Goal: Task Accomplishment & Management: Manage account settings

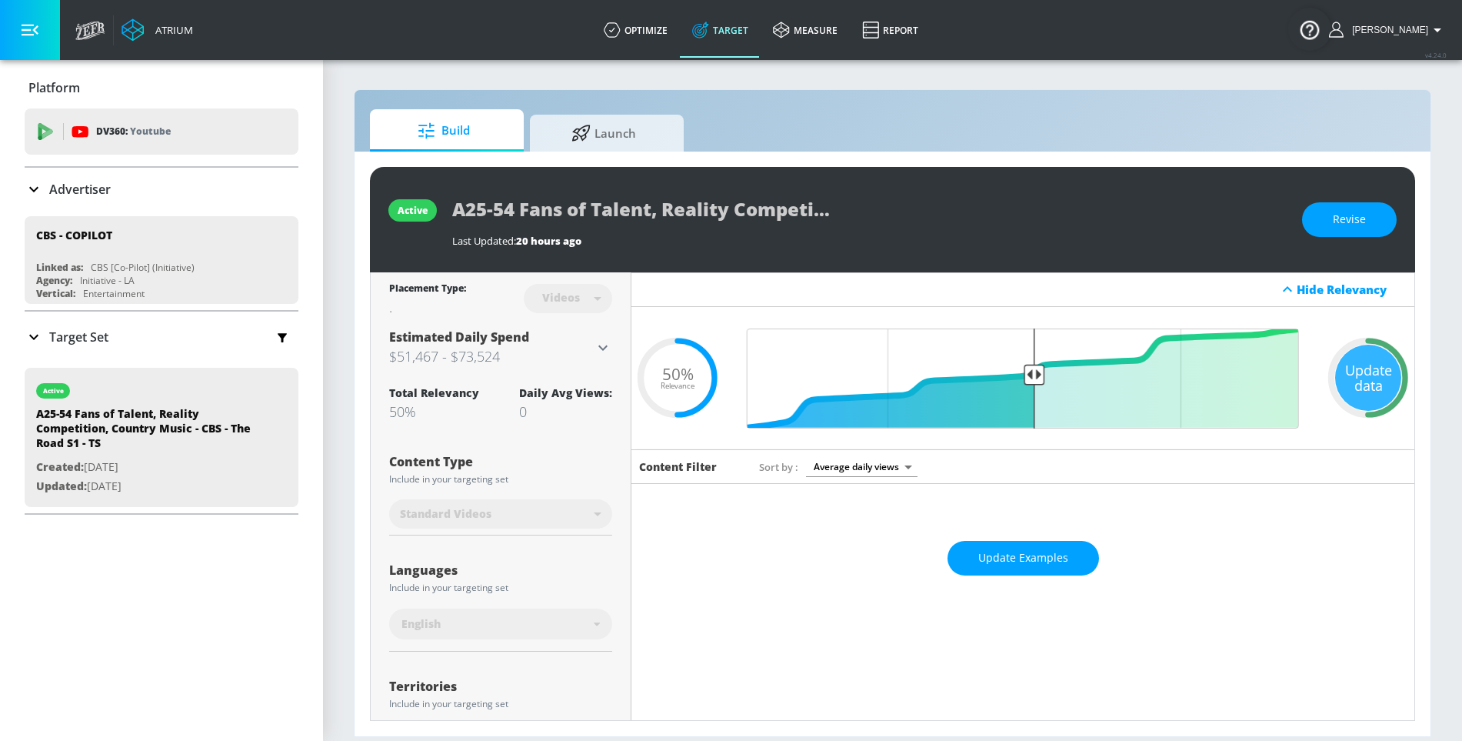
click at [136, 177] on div "Advertiser" at bounding box center [162, 189] width 274 height 43
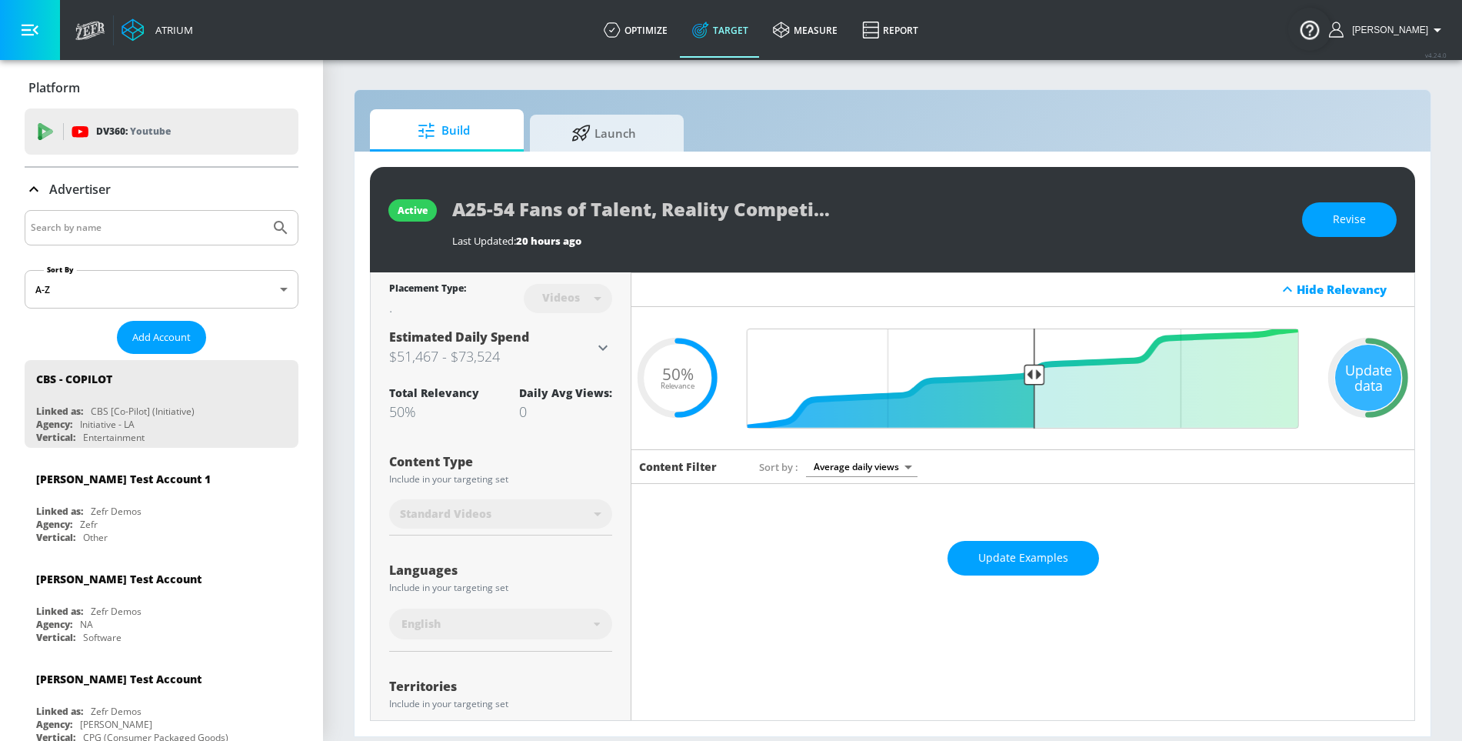
click at [122, 221] on input "Search by name" at bounding box center [147, 228] width 233 height 20
type input "cbs"
click at [264, 211] on button "Submit Search" at bounding box center [281, 228] width 34 height 34
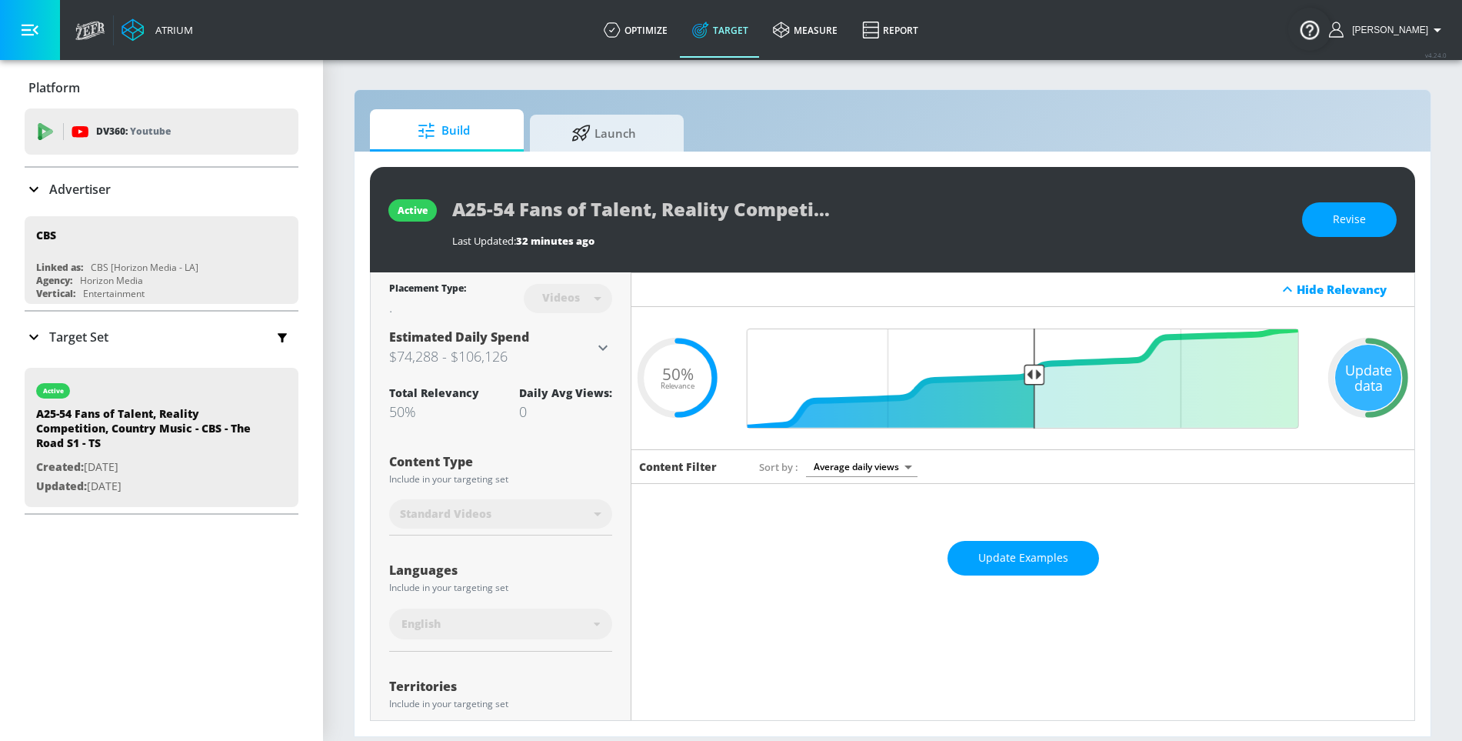
click at [601, 348] on icon at bounding box center [603, 347] width 18 height 18
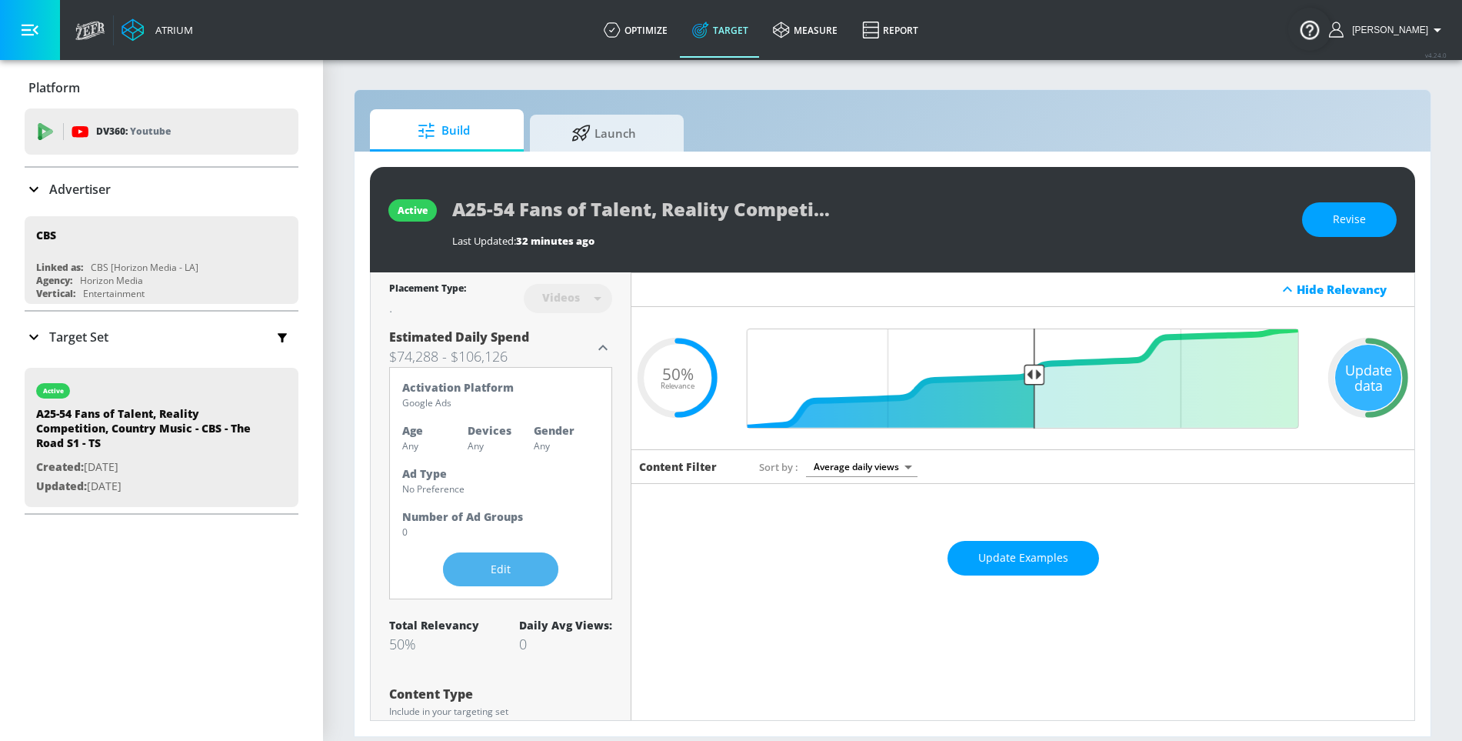
click at [495, 581] on button "Edit" at bounding box center [500, 569] width 115 height 35
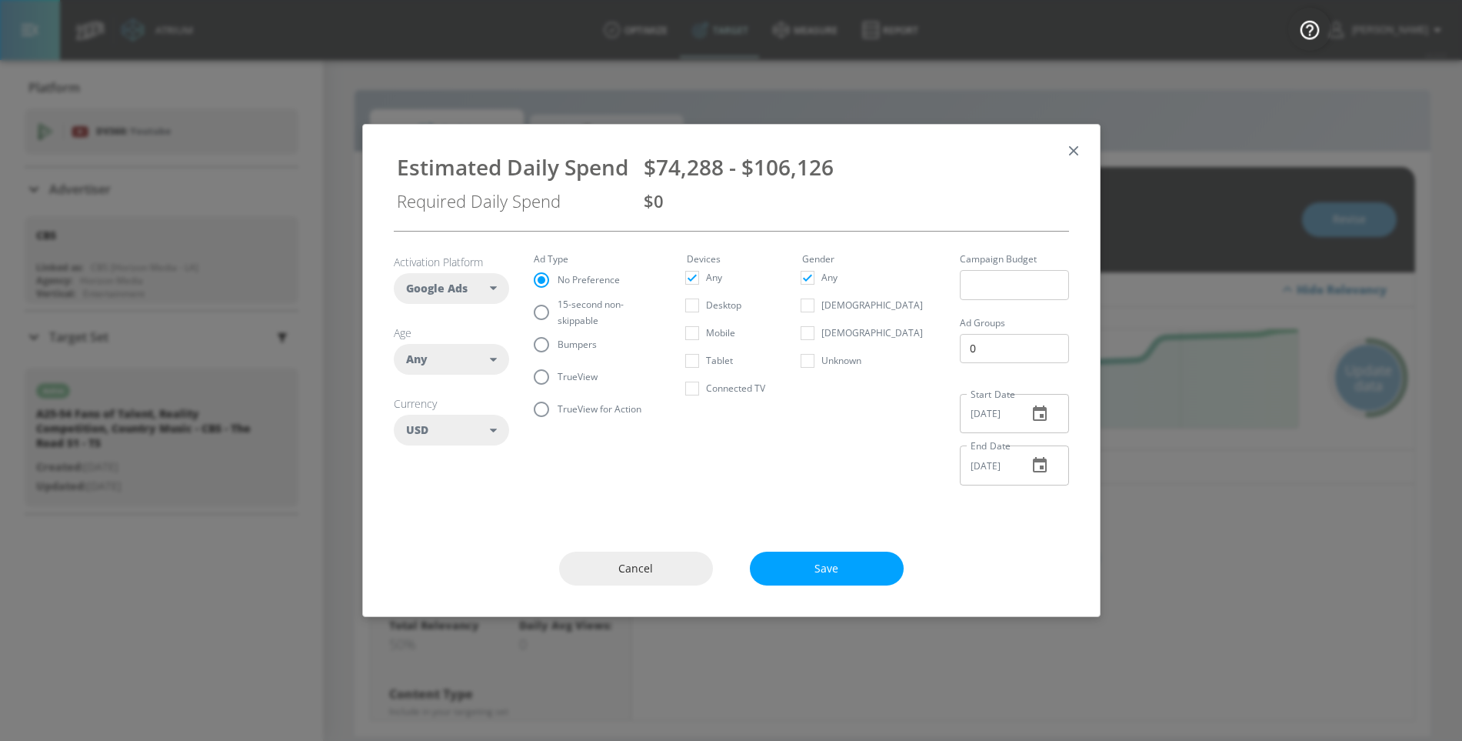
click at [482, 358] on div "Any" at bounding box center [448, 358] width 85 height 15
click at [450, 494] on button "25-34" at bounding box center [451, 487] width 114 height 28
checkbox input "false"
checkbox input "true"
click at [448, 504] on button "35-44" at bounding box center [451, 515] width 114 height 28
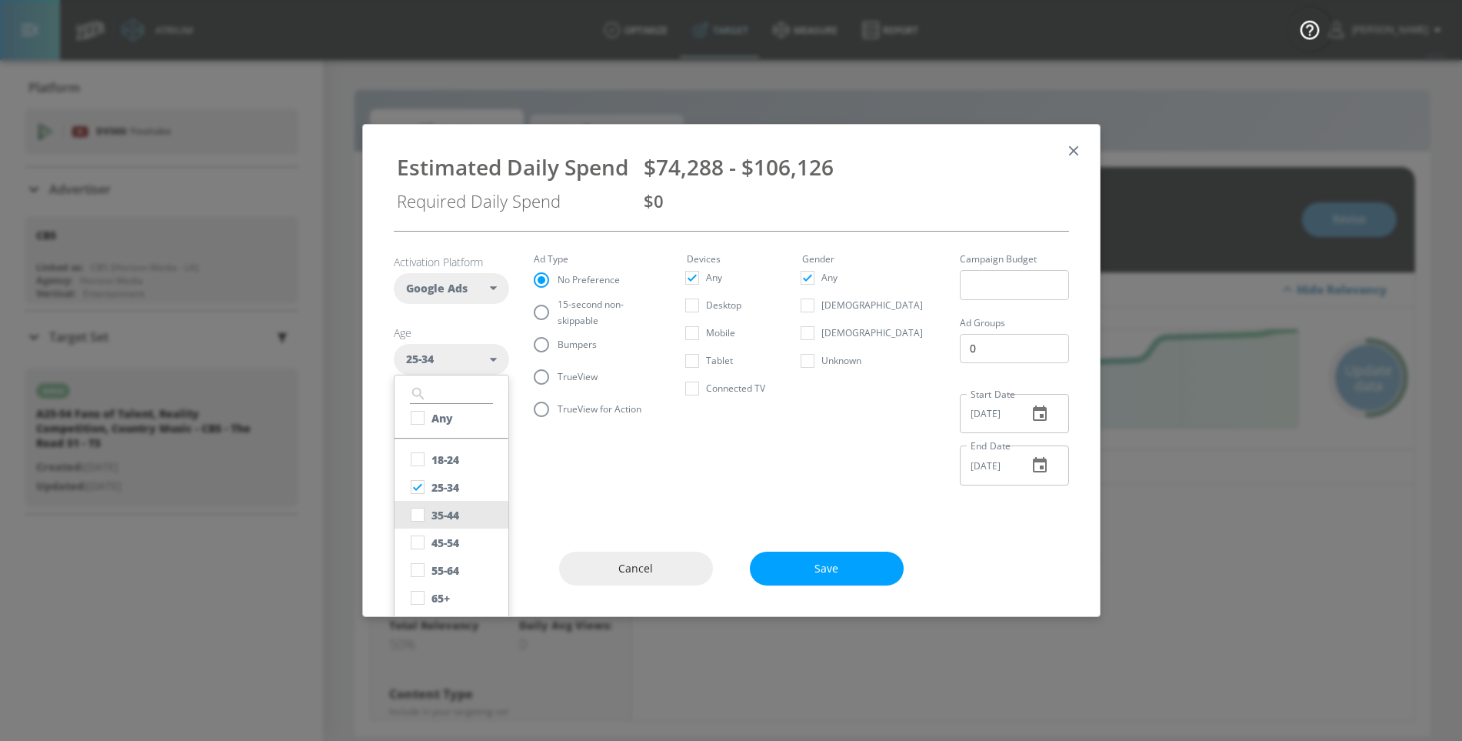
checkbox input "true"
click at [448, 528] on button "45-54" at bounding box center [451, 542] width 114 height 28
checkbox input "true"
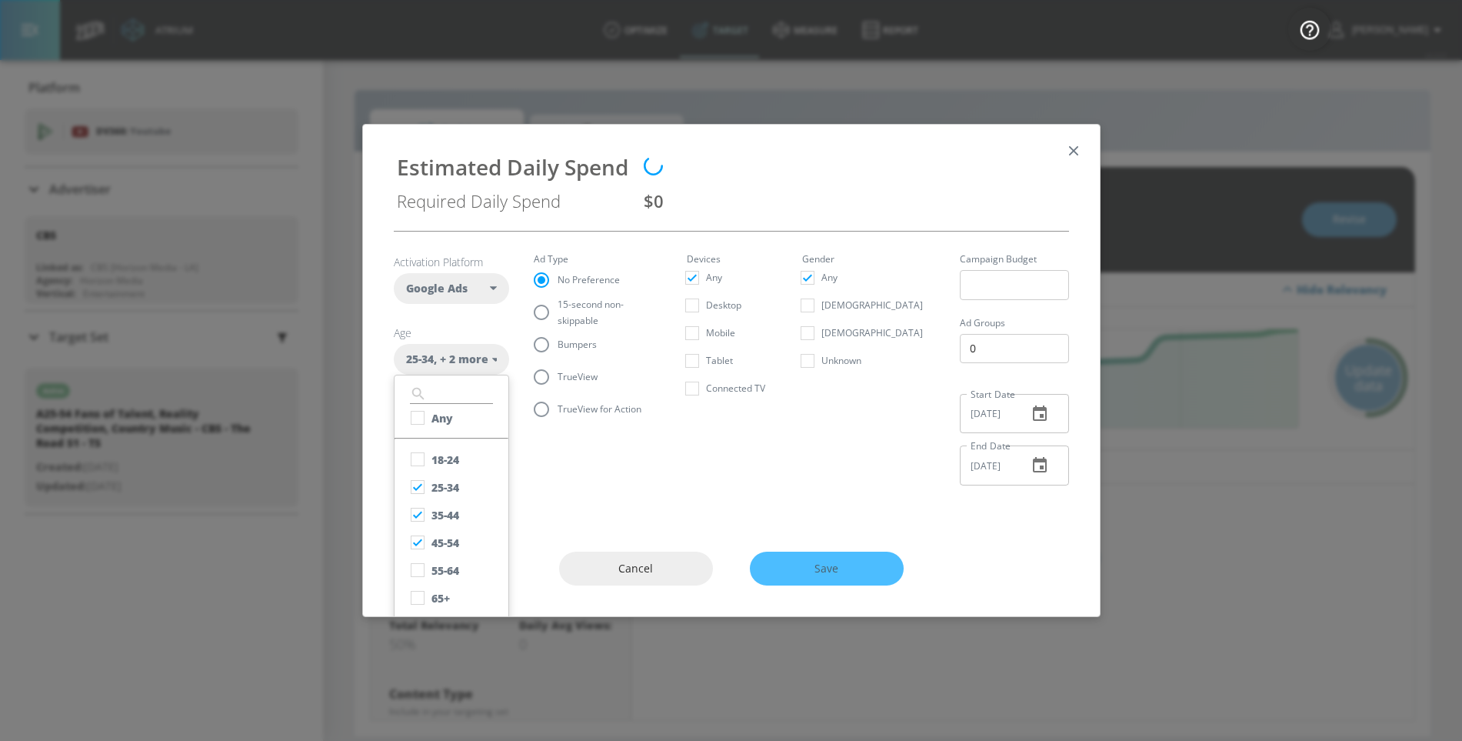
click at [545, 380] on input "TrueView" at bounding box center [541, 377] width 32 height 32
radio input "true"
radio input "false"
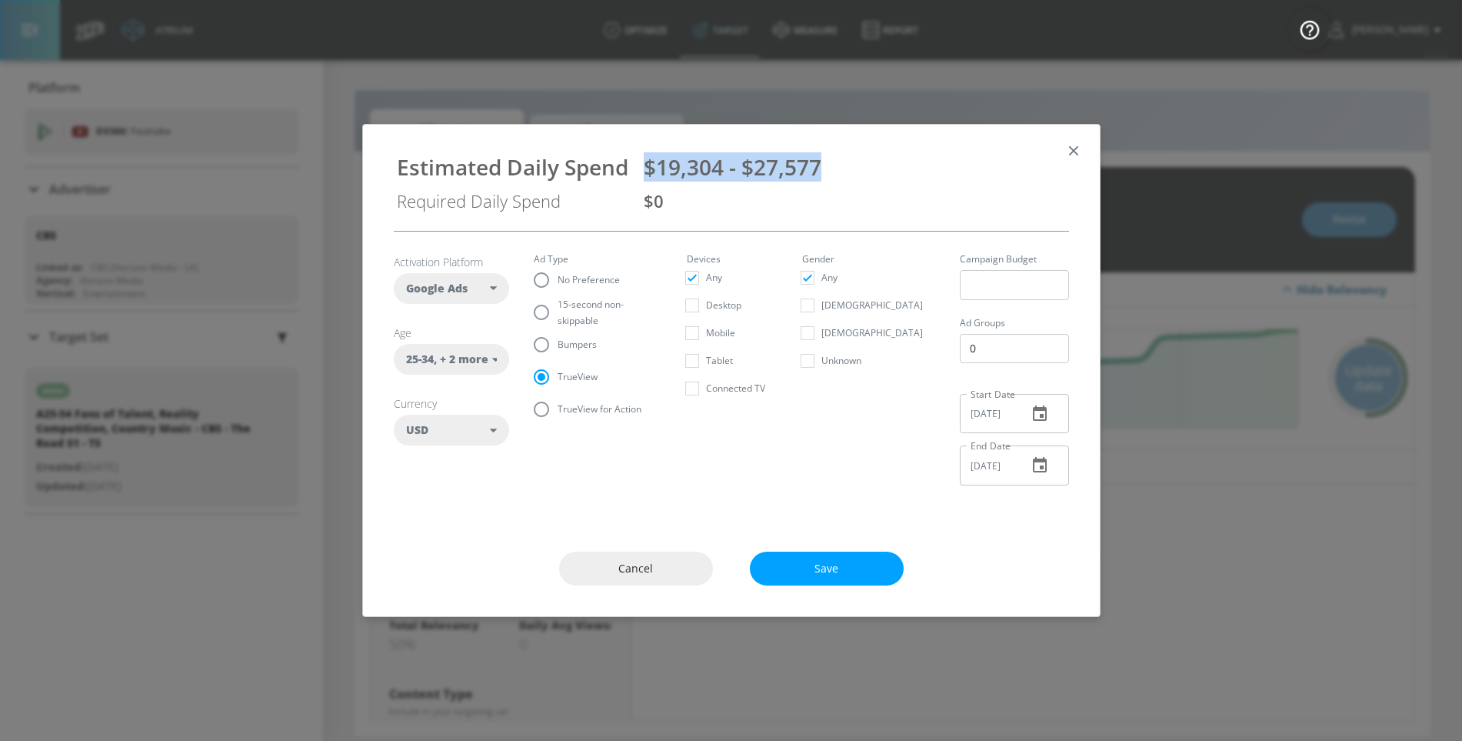
drag, startPoint x: 642, startPoint y: 171, endPoint x: 824, endPoint y: 172, distance: 182.2
click at [824, 172] on div "Estimated Daily Spend $19,304 - $27,577 Required Daily Spend $0" at bounding box center [731, 178] width 700 height 82
copy span "$19,304 - $27,577"
click at [1073, 148] on icon "button" at bounding box center [1073, 150] width 17 height 17
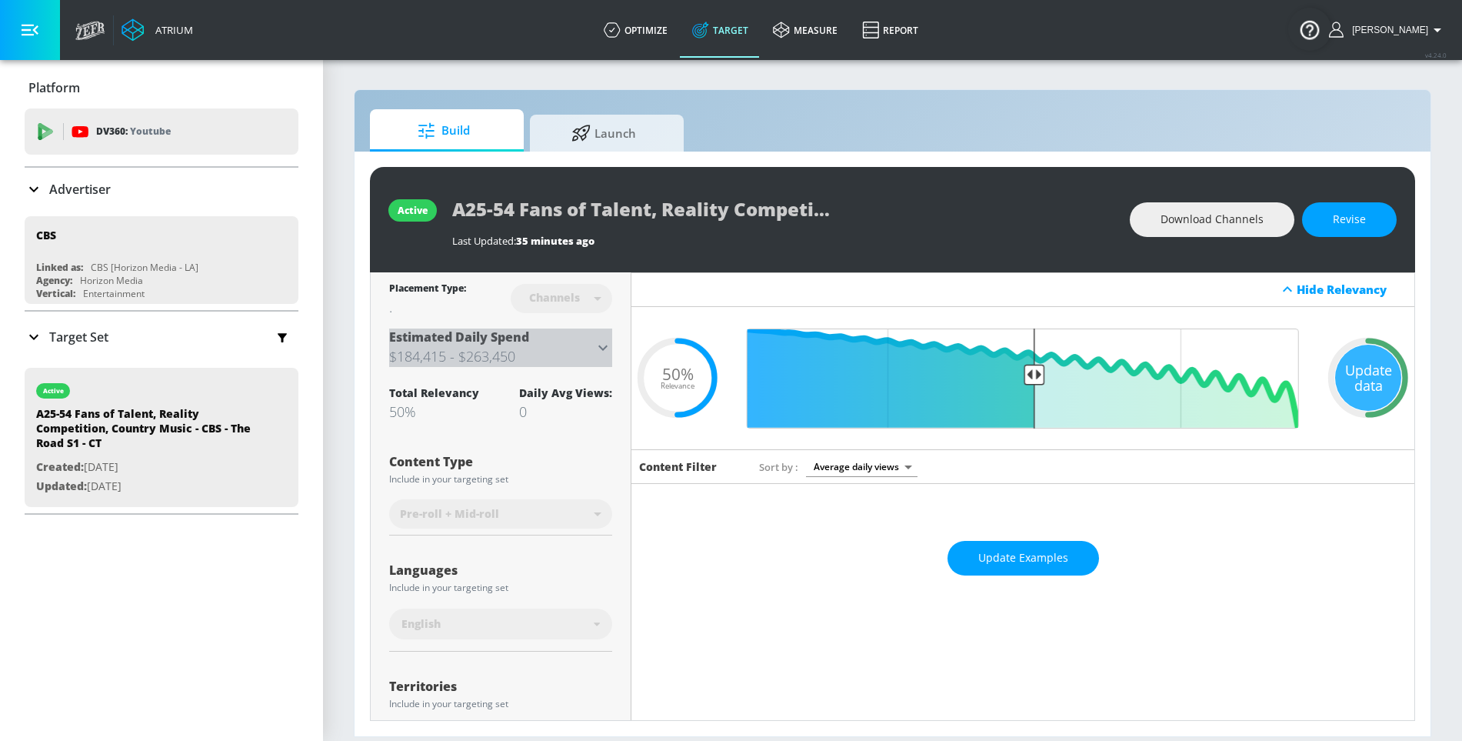
click at [596, 350] on icon at bounding box center [603, 347] width 18 height 18
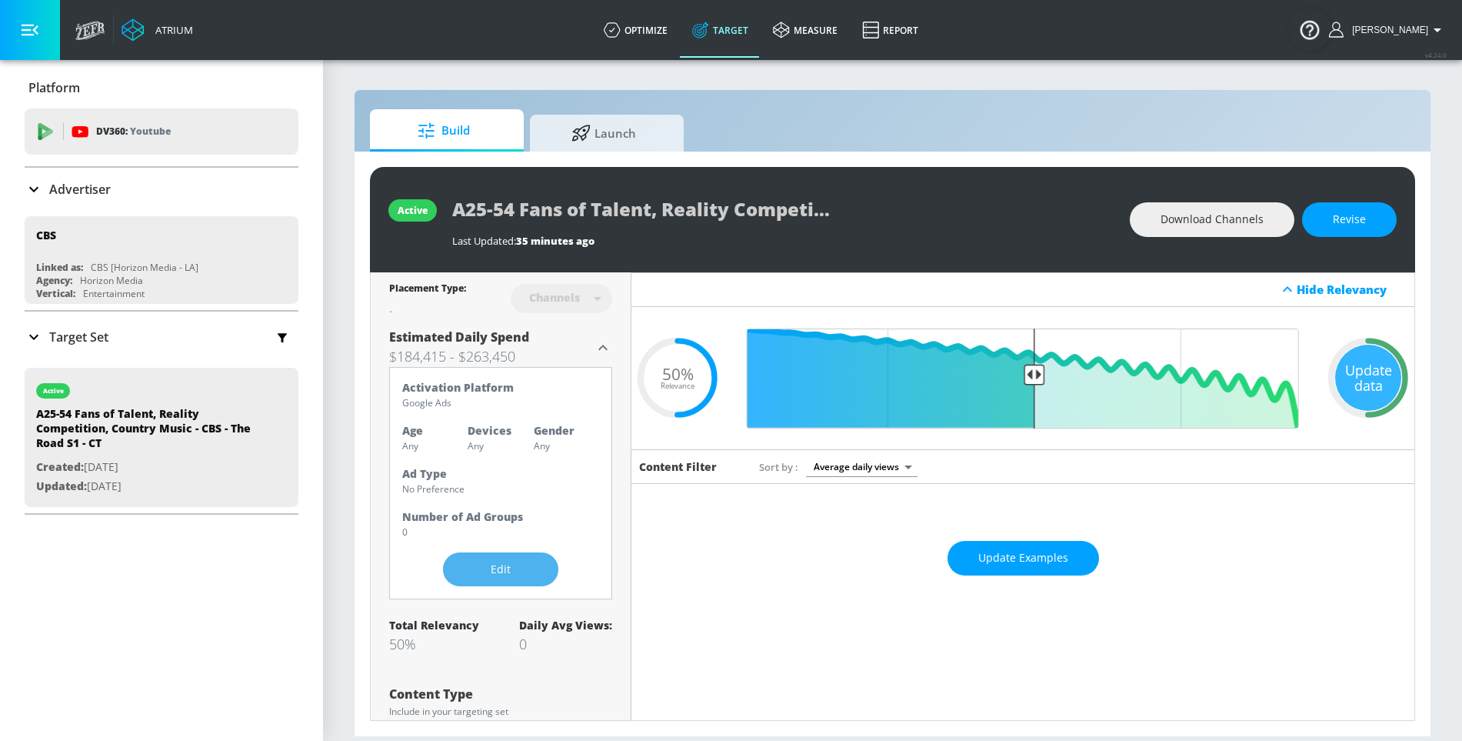
click at [518, 560] on span "Edit" at bounding box center [501, 569] width 54 height 19
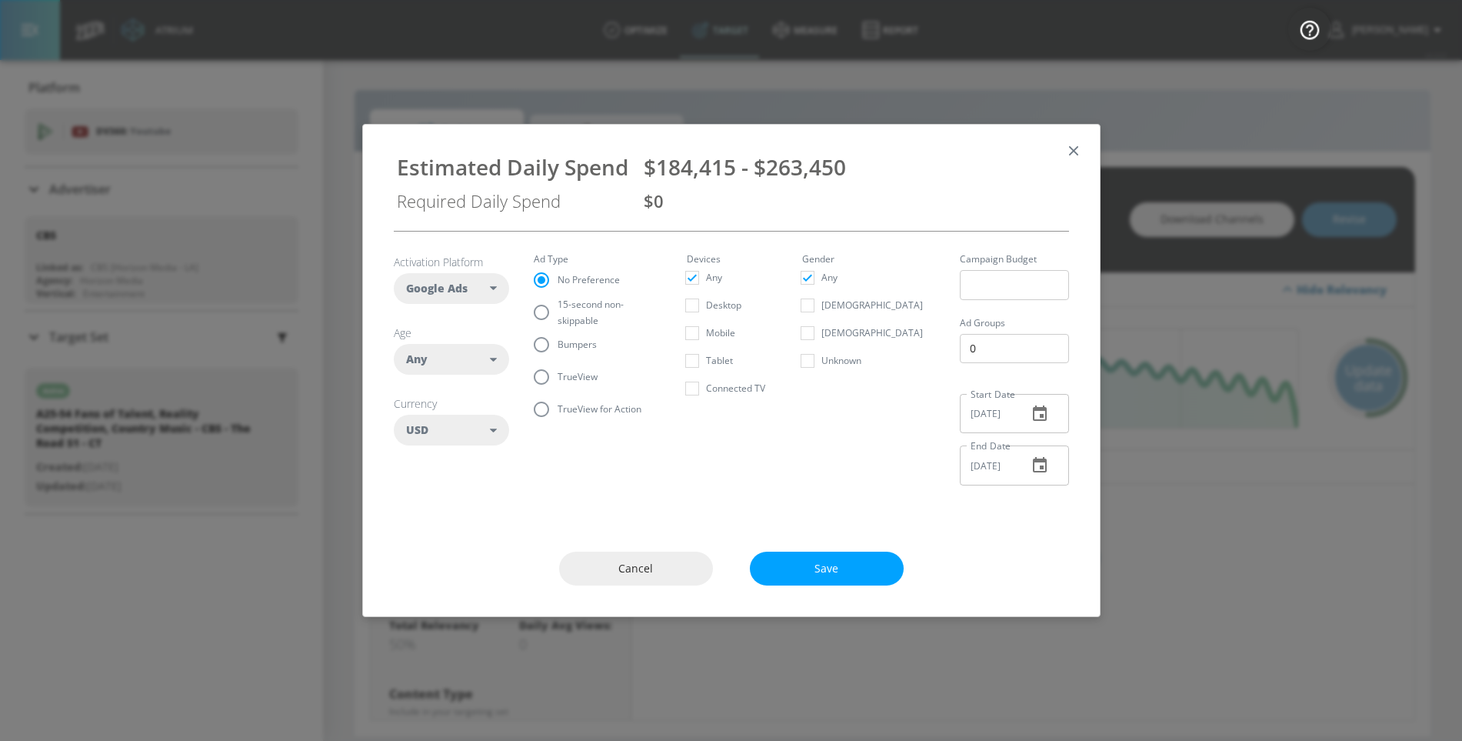
click at [479, 363] on div "Any" at bounding box center [448, 358] width 85 height 15
click at [439, 485] on div "25-34" at bounding box center [445, 487] width 28 height 15
checkbox input "false"
checkbox input "true"
click at [437, 541] on div "45-54" at bounding box center [445, 542] width 28 height 15
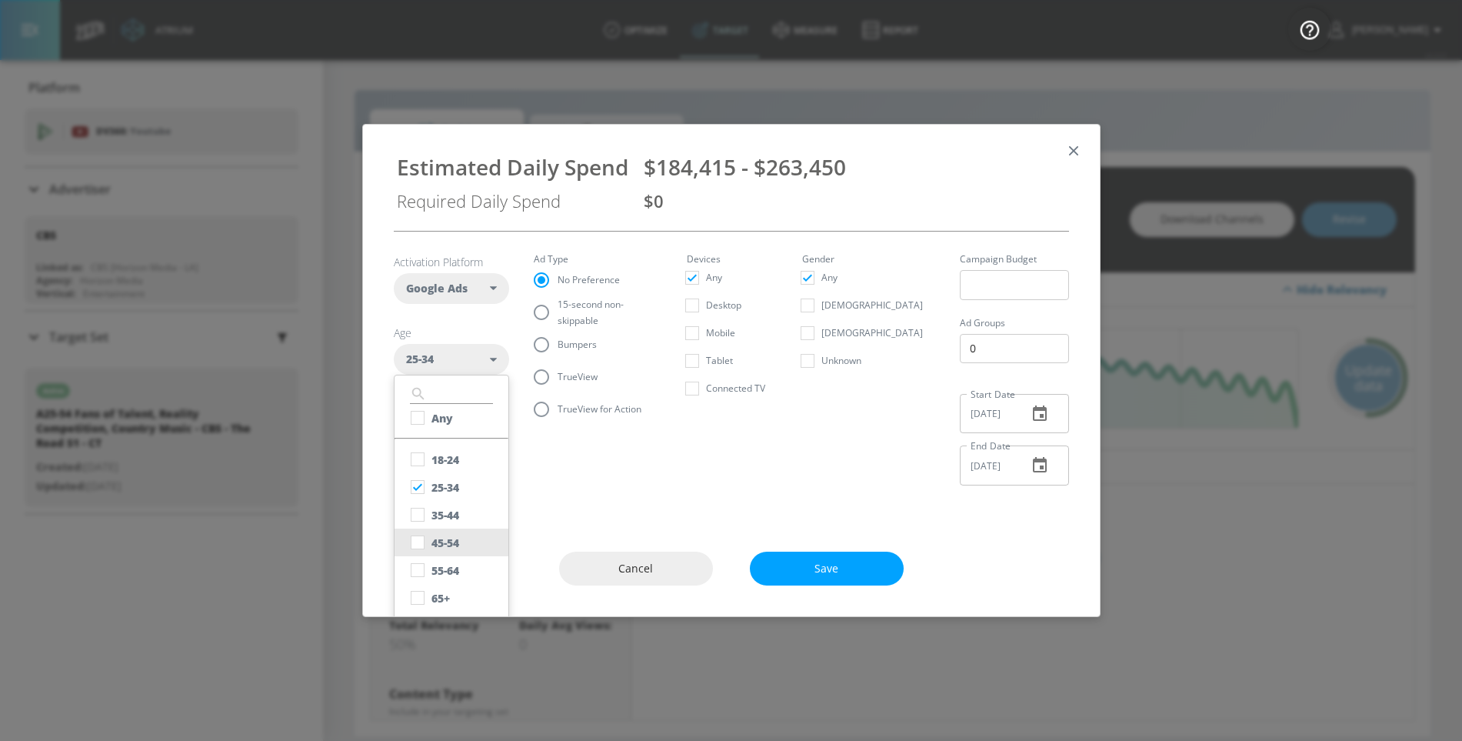
checkbox input "true"
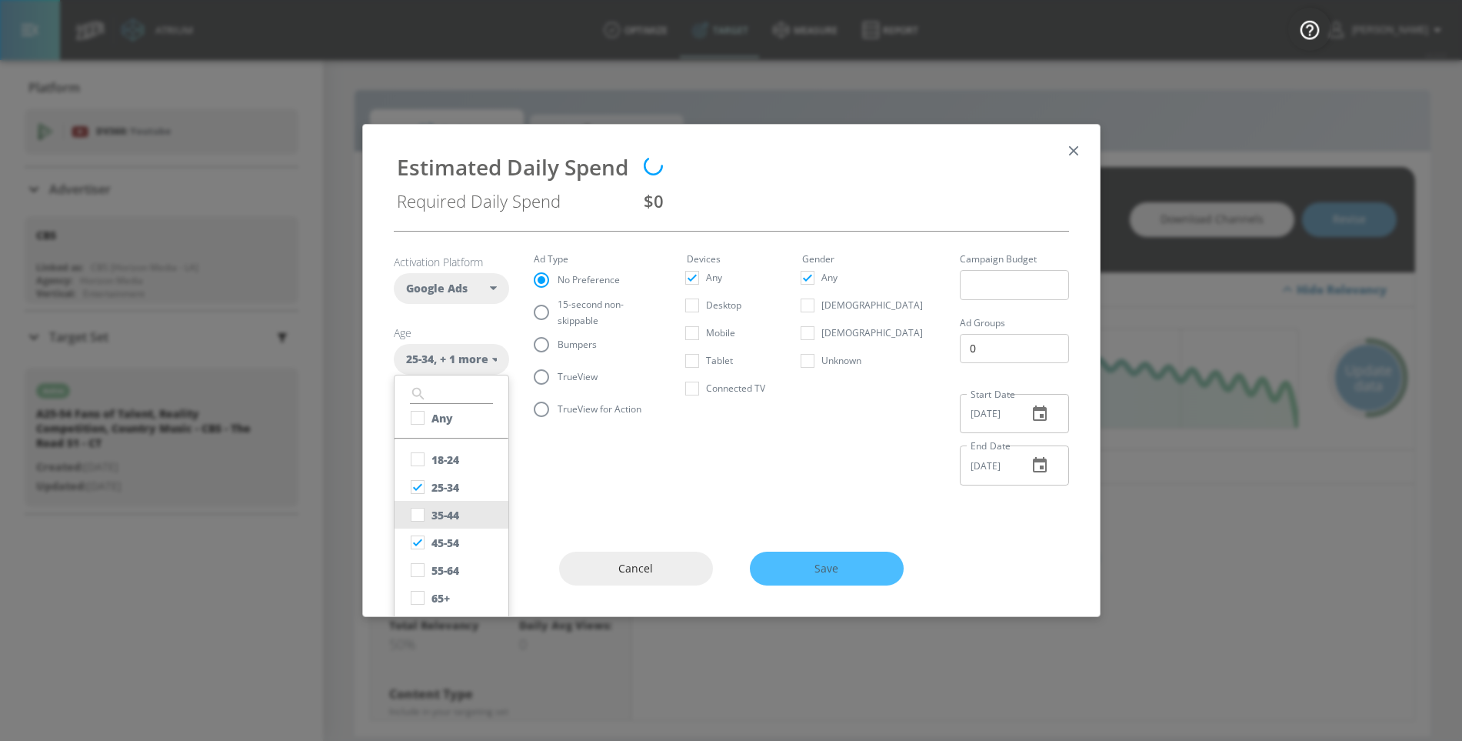
click at [447, 508] on div "35-44" at bounding box center [445, 515] width 28 height 15
checkbox input "true"
click at [541, 379] on input "TrueView" at bounding box center [541, 377] width 32 height 32
radio input "true"
radio input "false"
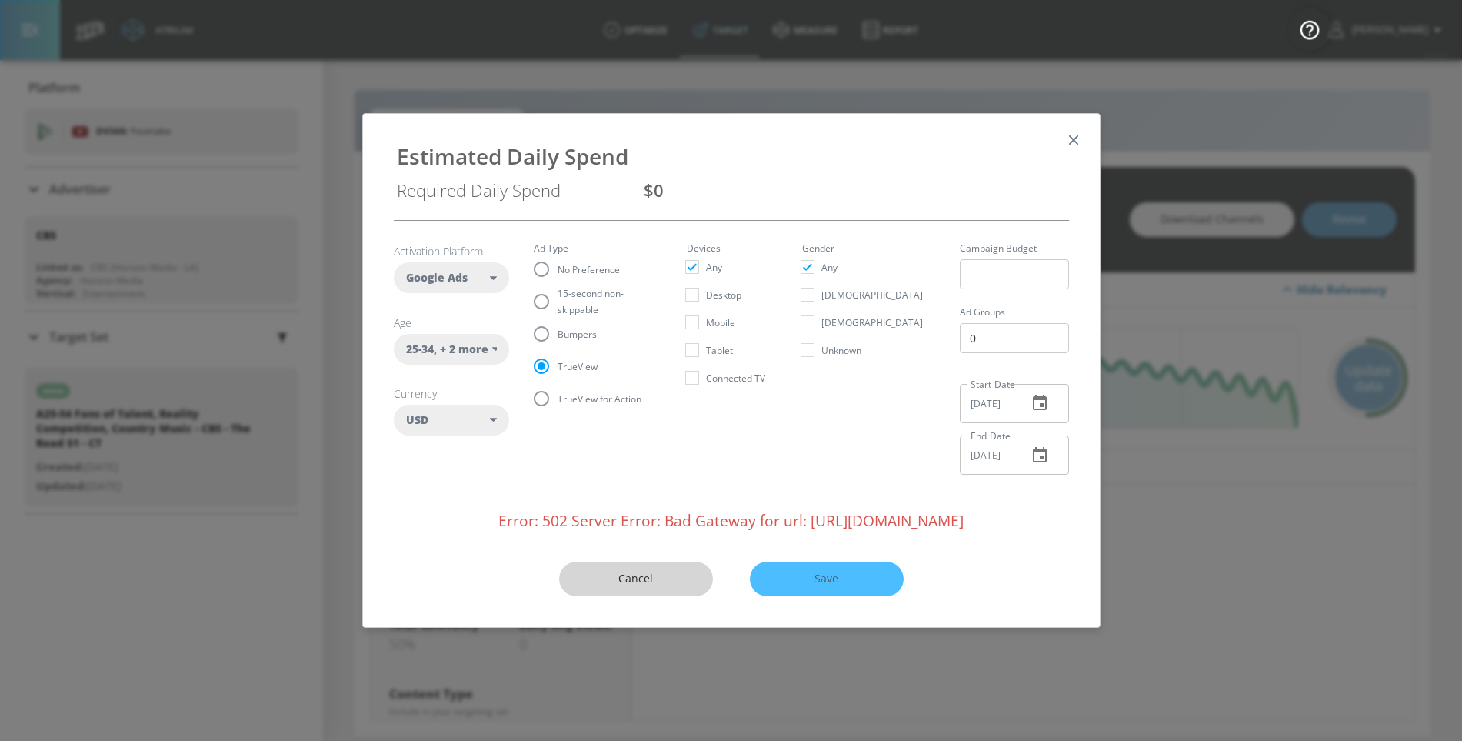
click at [613, 573] on span "Cancel" at bounding box center [636, 578] width 92 height 19
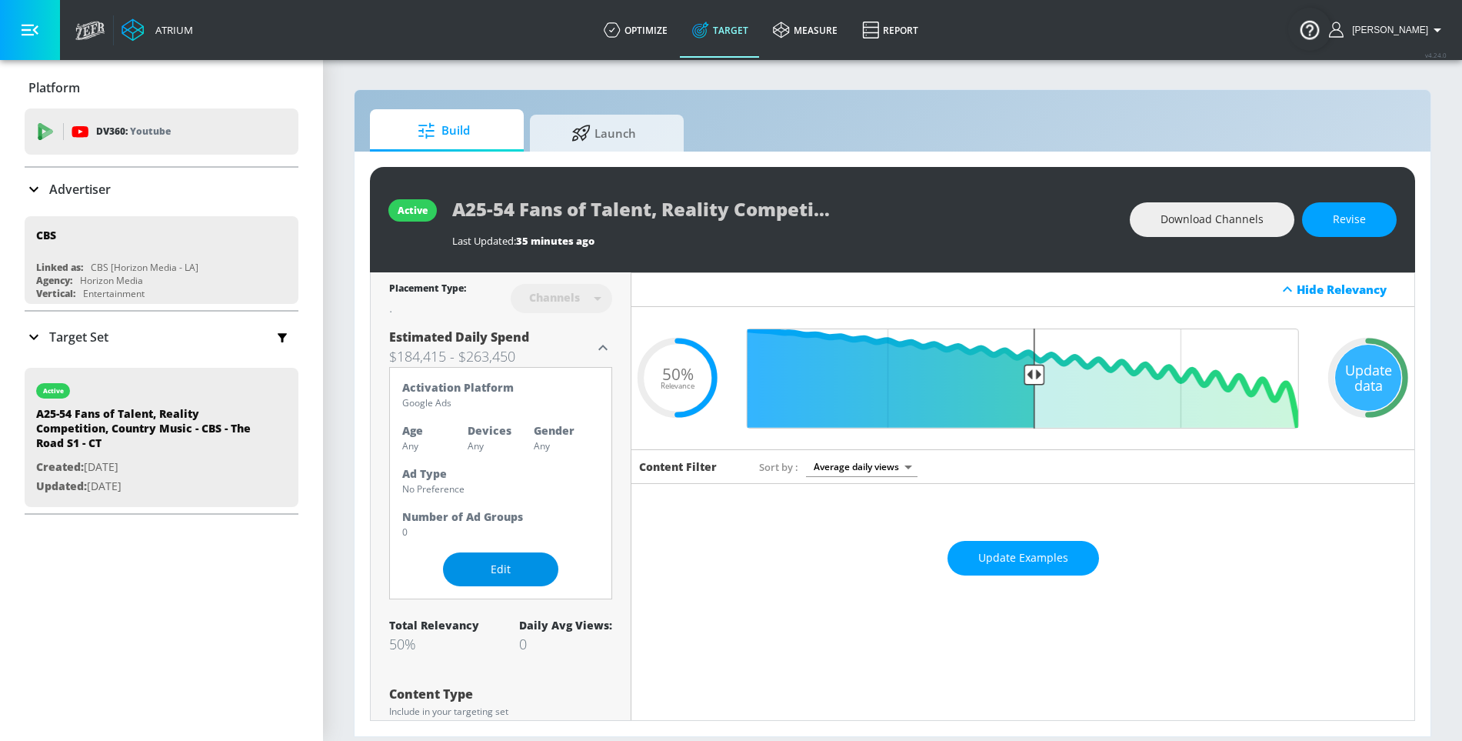
click at [511, 568] on span "Edit" at bounding box center [501, 569] width 54 height 19
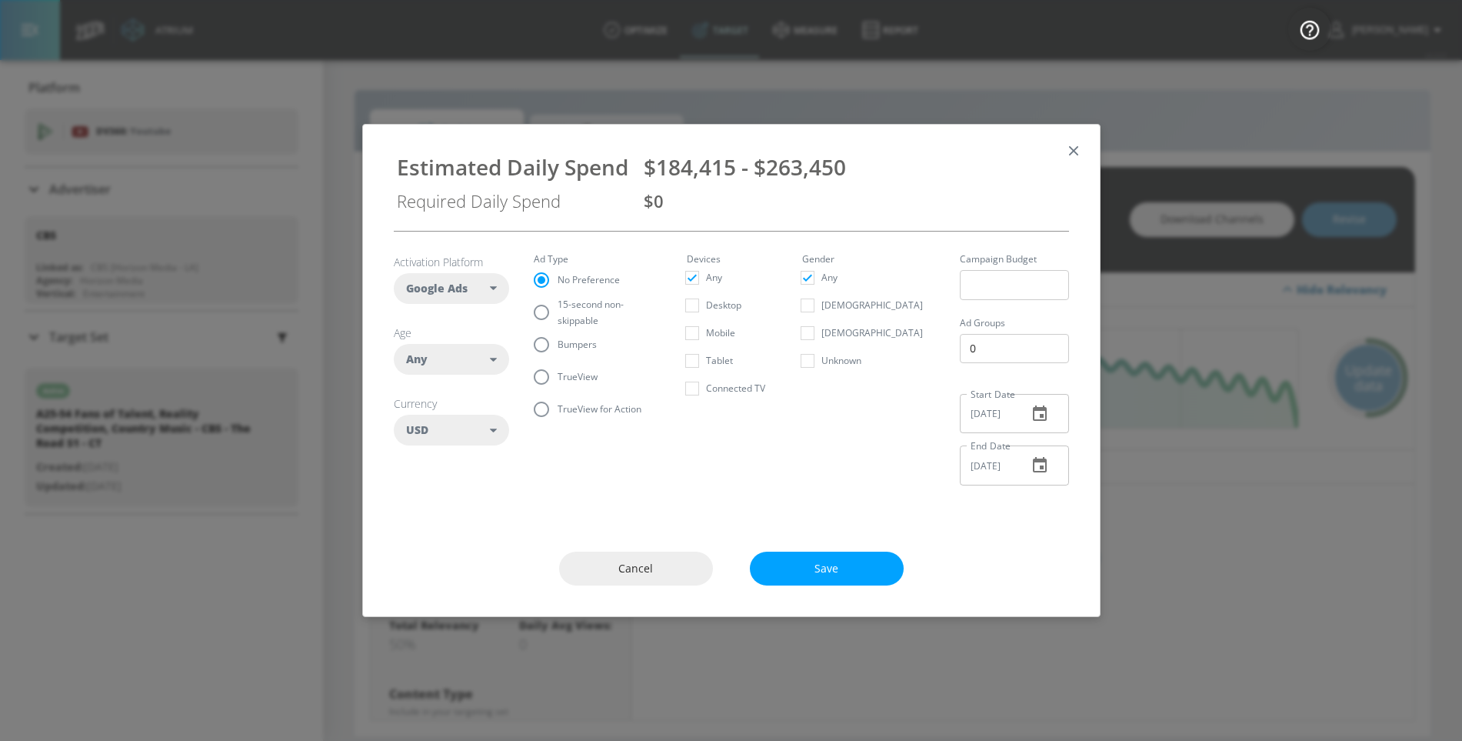
click at [571, 377] on span "TrueView" at bounding box center [577, 376] width 40 height 16
click at [557, 377] on input "TrueView" at bounding box center [541, 377] width 32 height 32
radio input "true"
radio input "false"
click at [503, 364] on div "Any" at bounding box center [451, 359] width 115 height 31
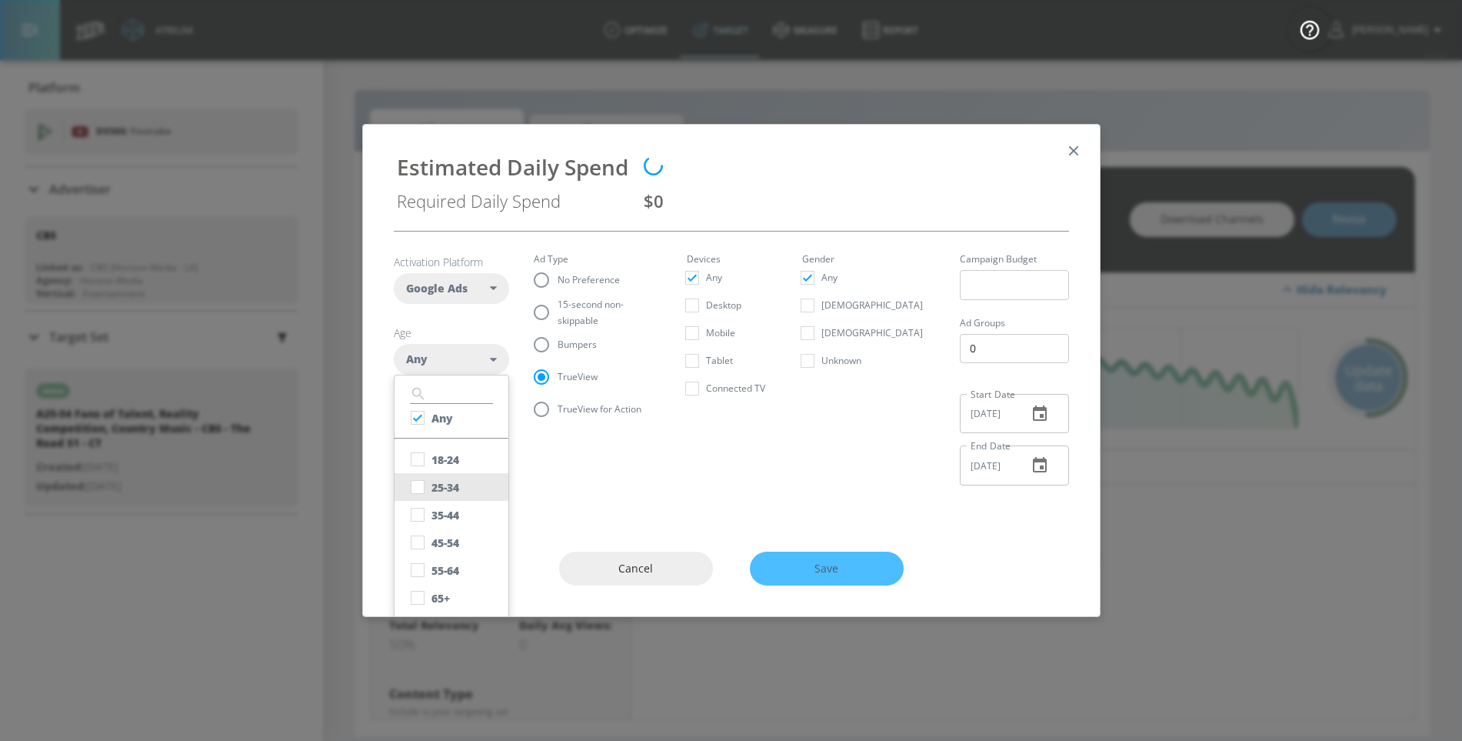
click at [454, 494] on button "25-34" at bounding box center [451, 487] width 114 height 28
checkbox input "false"
checkbox input "true"
click at [454, 518] on div "35-44" at bounding box center [445, 515] width 28 height 15
checkbox input "true"
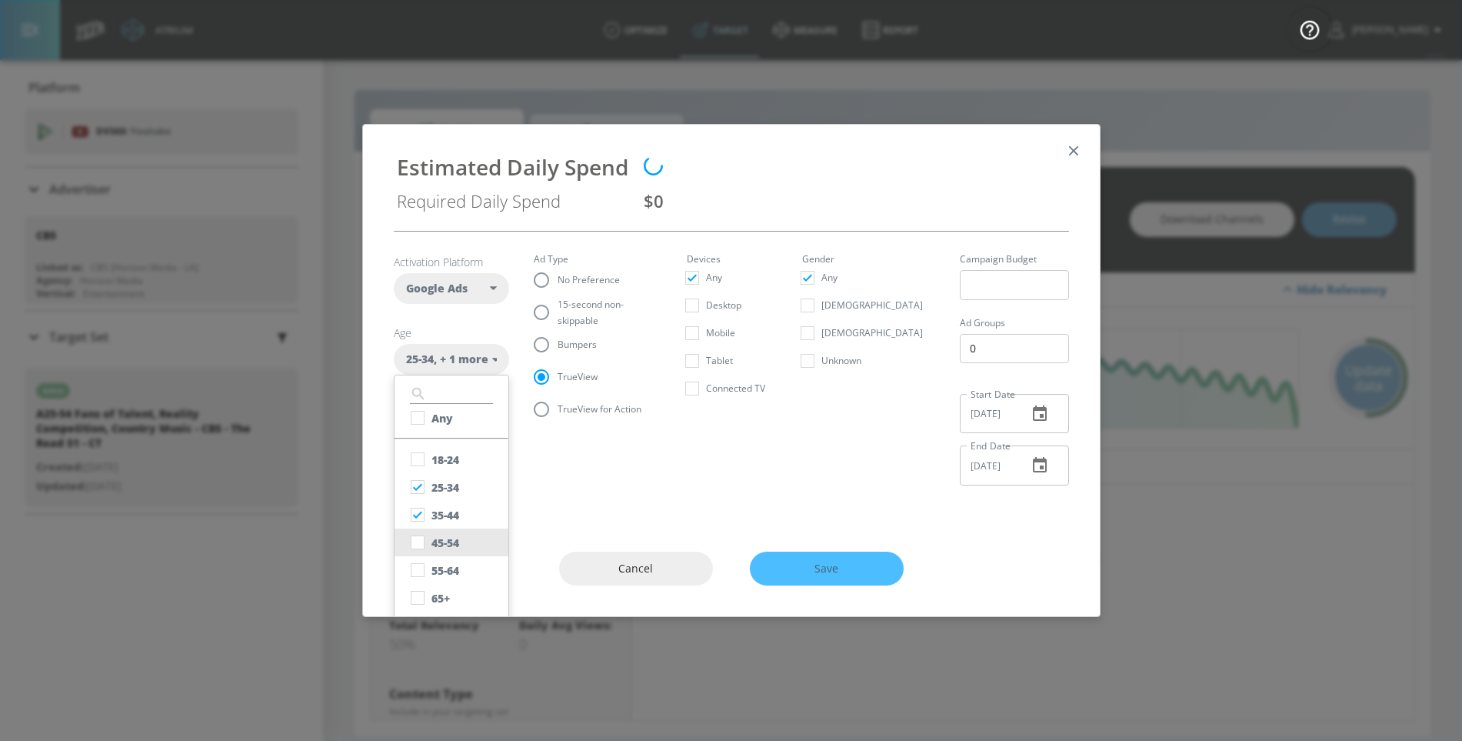
click at [454, 536] on div "45-54" at bounding box center [445, 542] width 28 height 15
checkbox input "true"
click at [814, 573] on div "Cancel Save" at bounding box center [731, 569] width 737 height 96
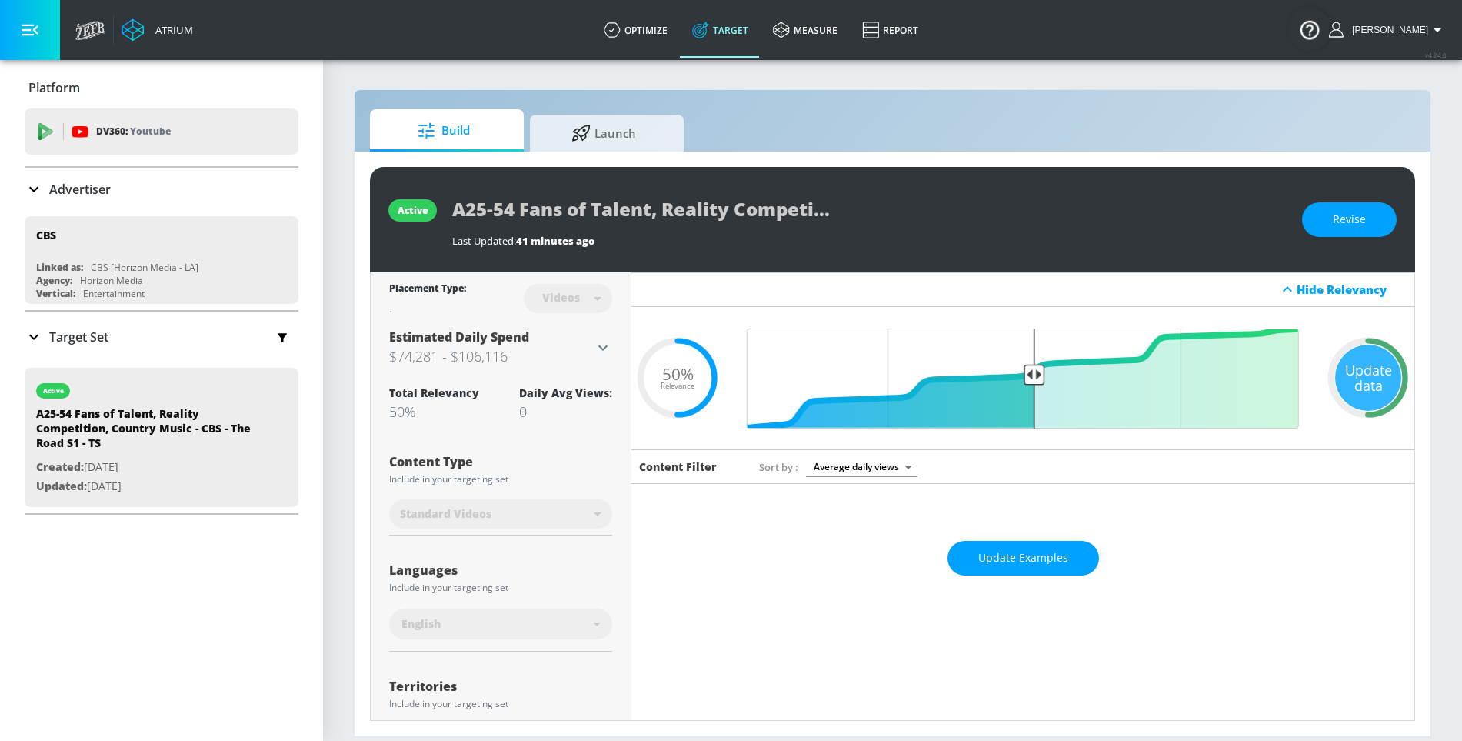
click at [537, 362] on h3 "$74,281 - $106,116" at bounding box center [491, 356] width 205 height 22
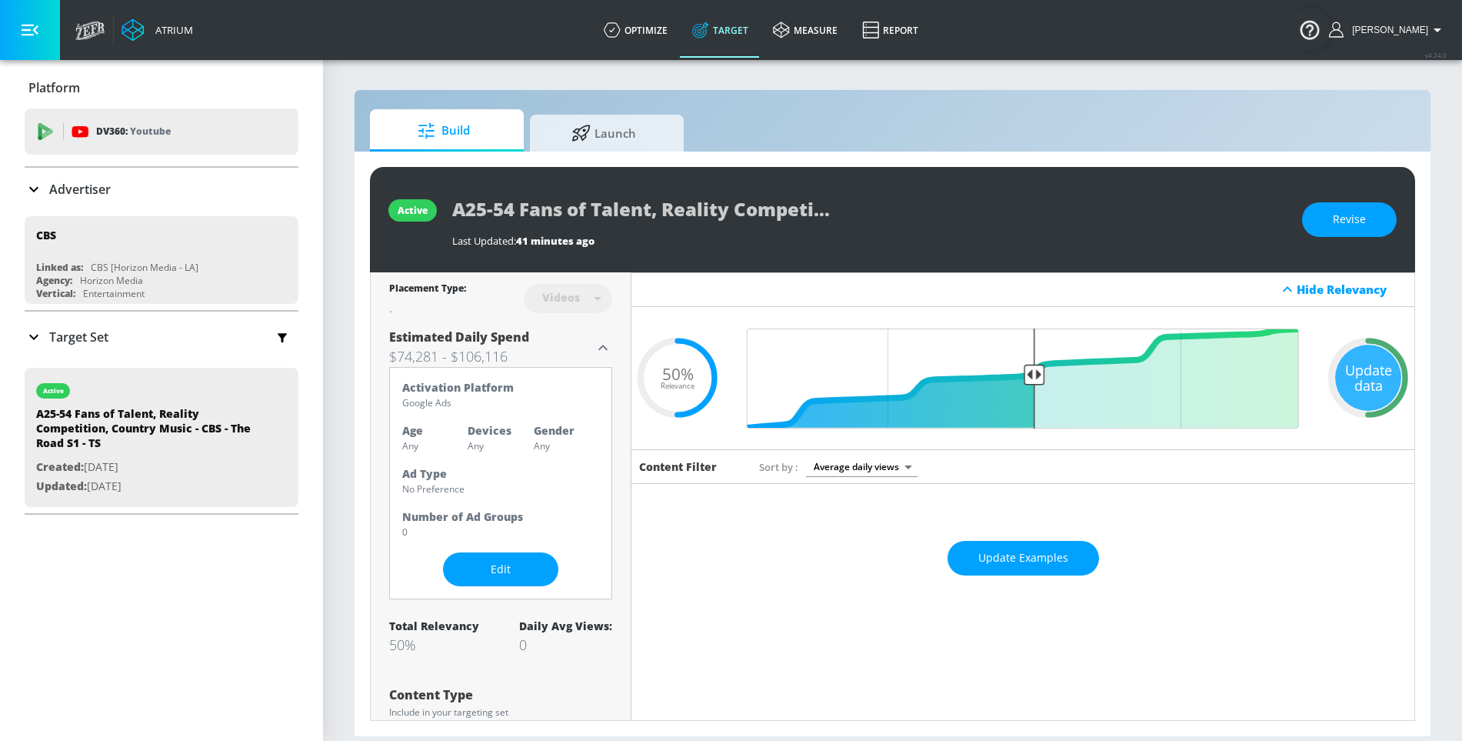
click at [556, 361] on h3 "$74,281 - $106,116" at bounding box center [491, 356] width 205 height 22
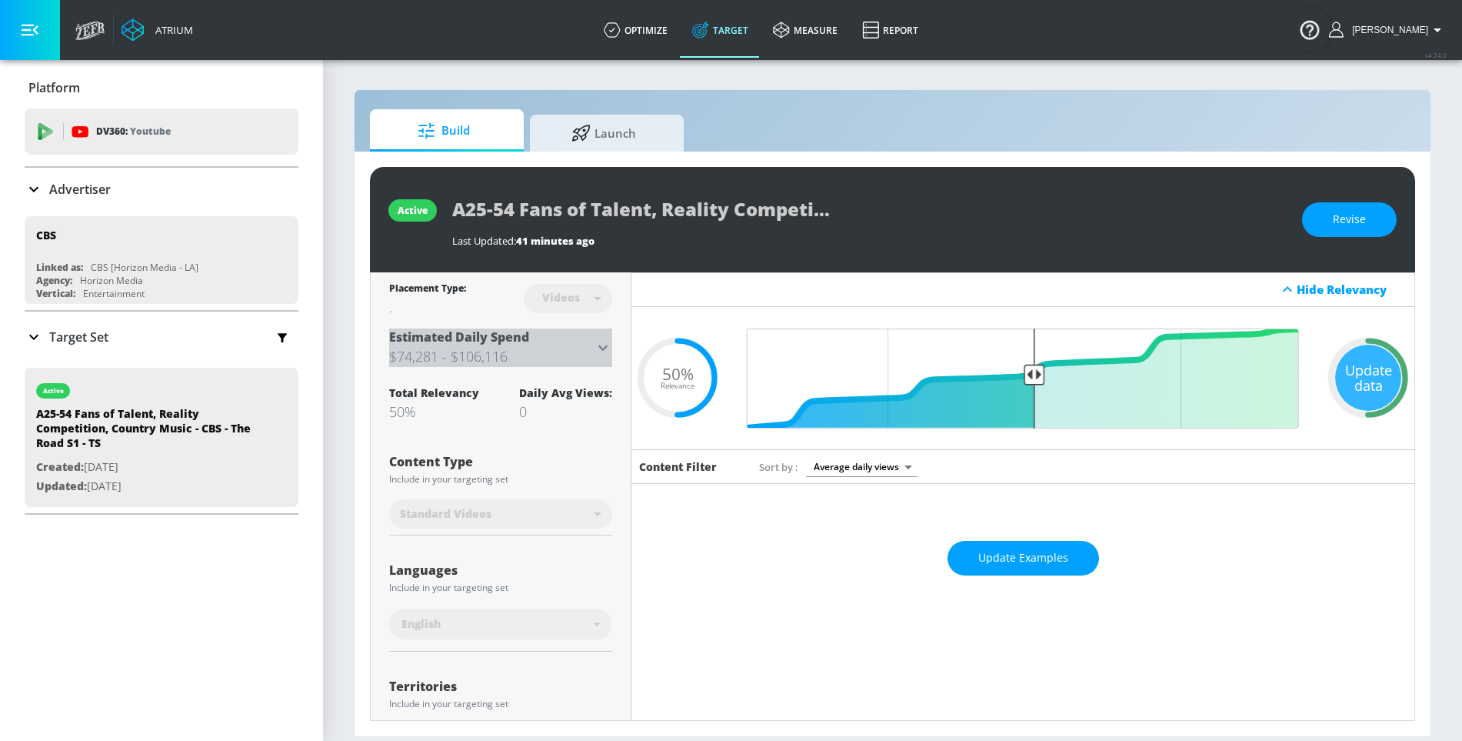
click at [556, 361] on h3 "$74,281 - $106,116" at bounding box center [491, 356] width 205 height 22
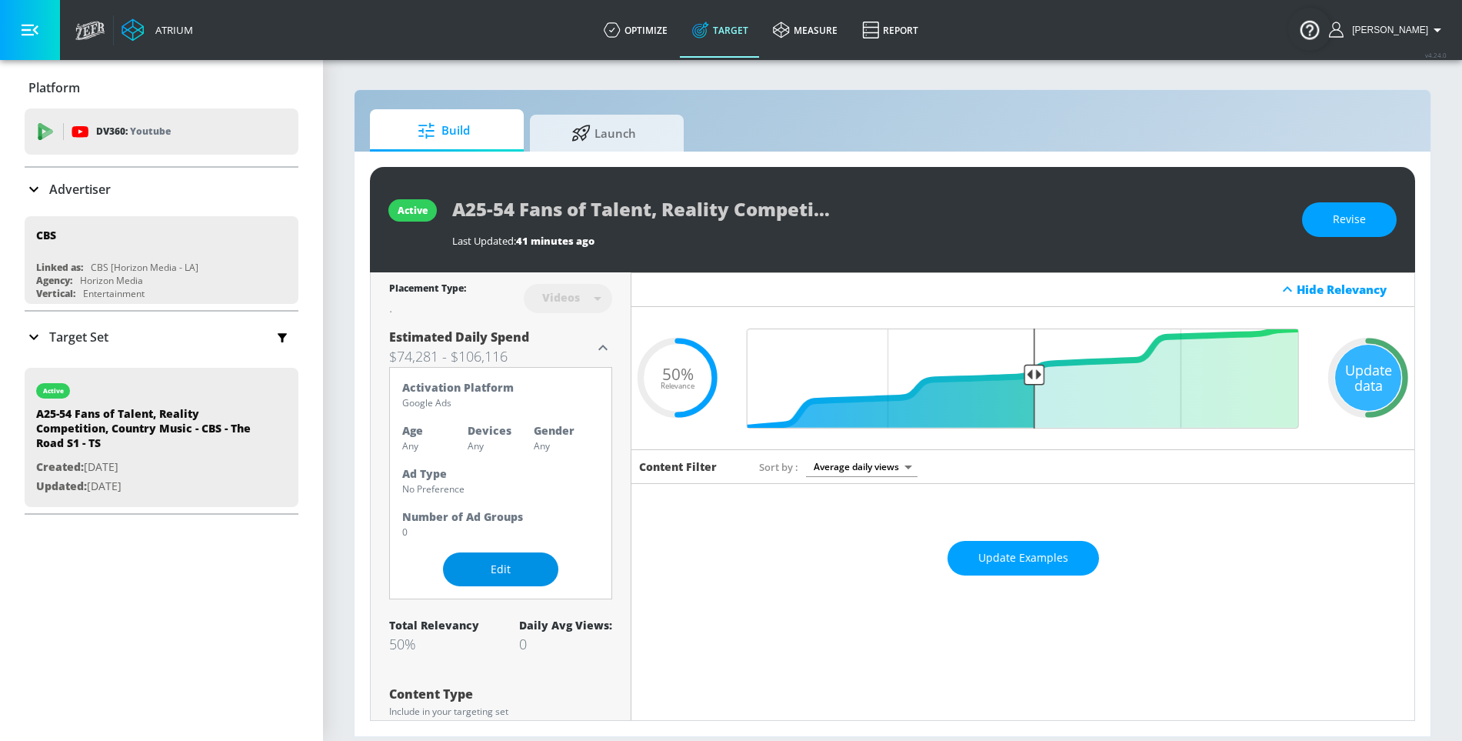
click at [488, 564] on span "Edit" at bounding box center [501, 569] width 54 height 19
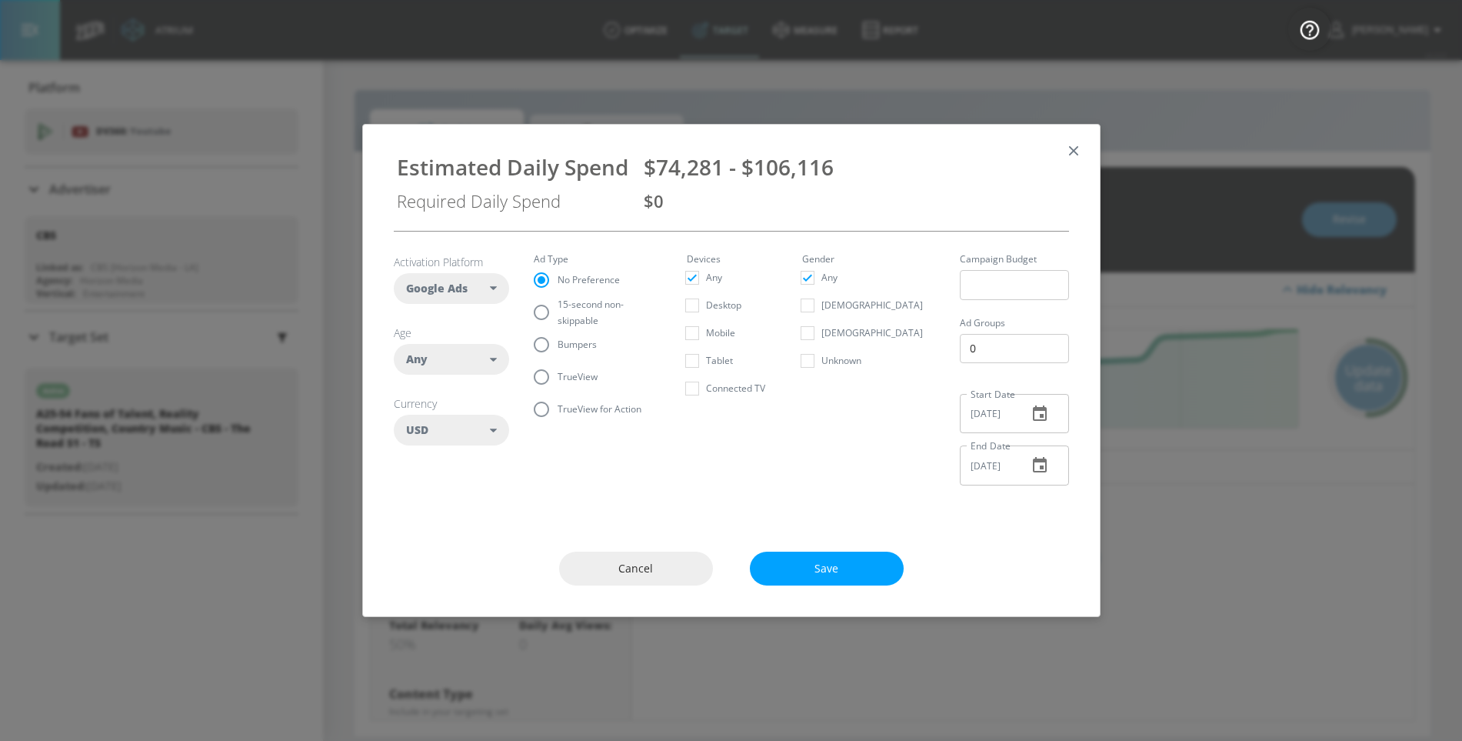
click at [568, 315] on span "15-second non-skippable" at bounding box center [603, 312] width 92 height 32
click at [557, 315] on input "15-second non-skippable" at bounding box center [541, 312] width 32 height 32
radio input "true"
radio input "false"
click at [496, 361] on div "Any" at bounding box center [451, 359] width 115 height 31
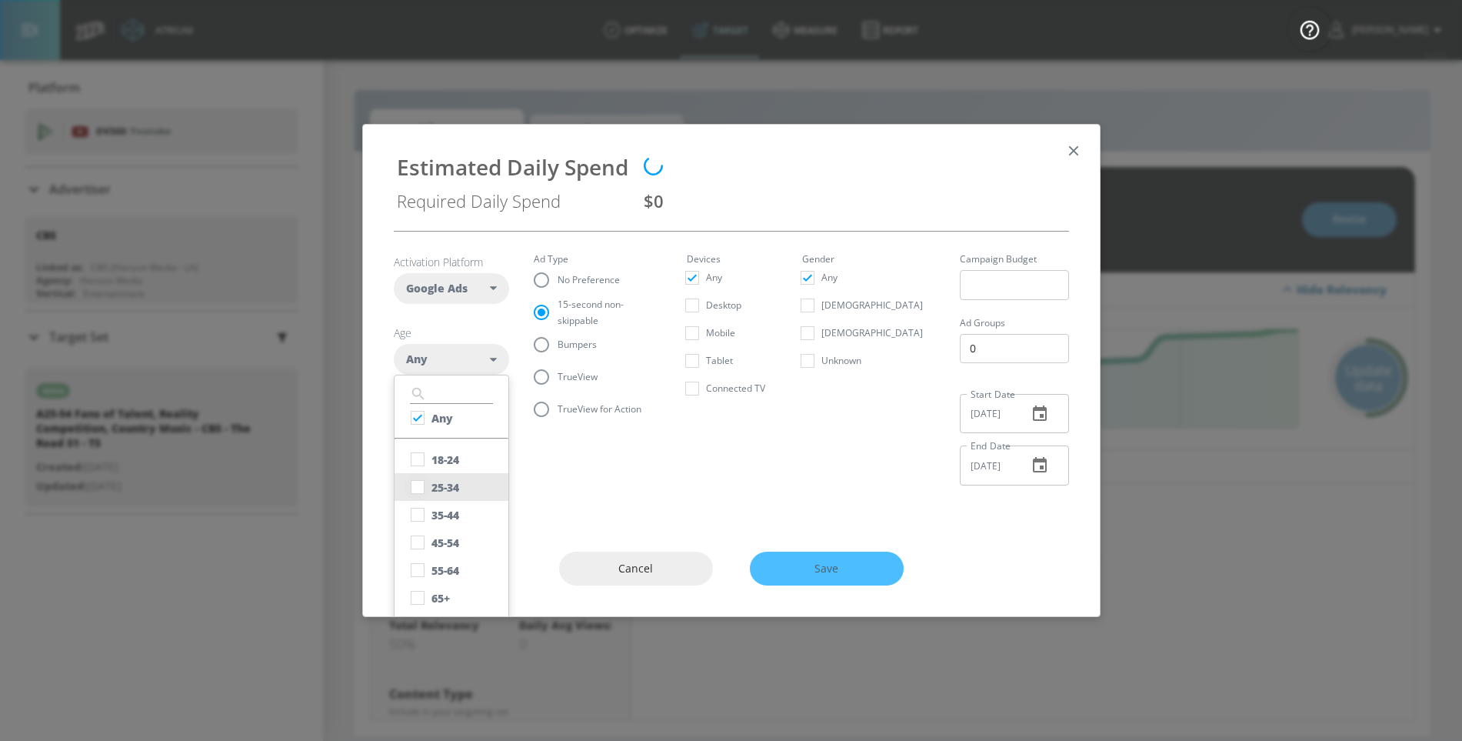
click at [420, 485] on input "checkbox" at bounding box center [418, 487] width 28 height 28
checkbox input "true"
checkbox input "false"
click at [420, 512] on input "checkbox" at bounding box center [418, 515] width 28 height 28
checkbox input "true"
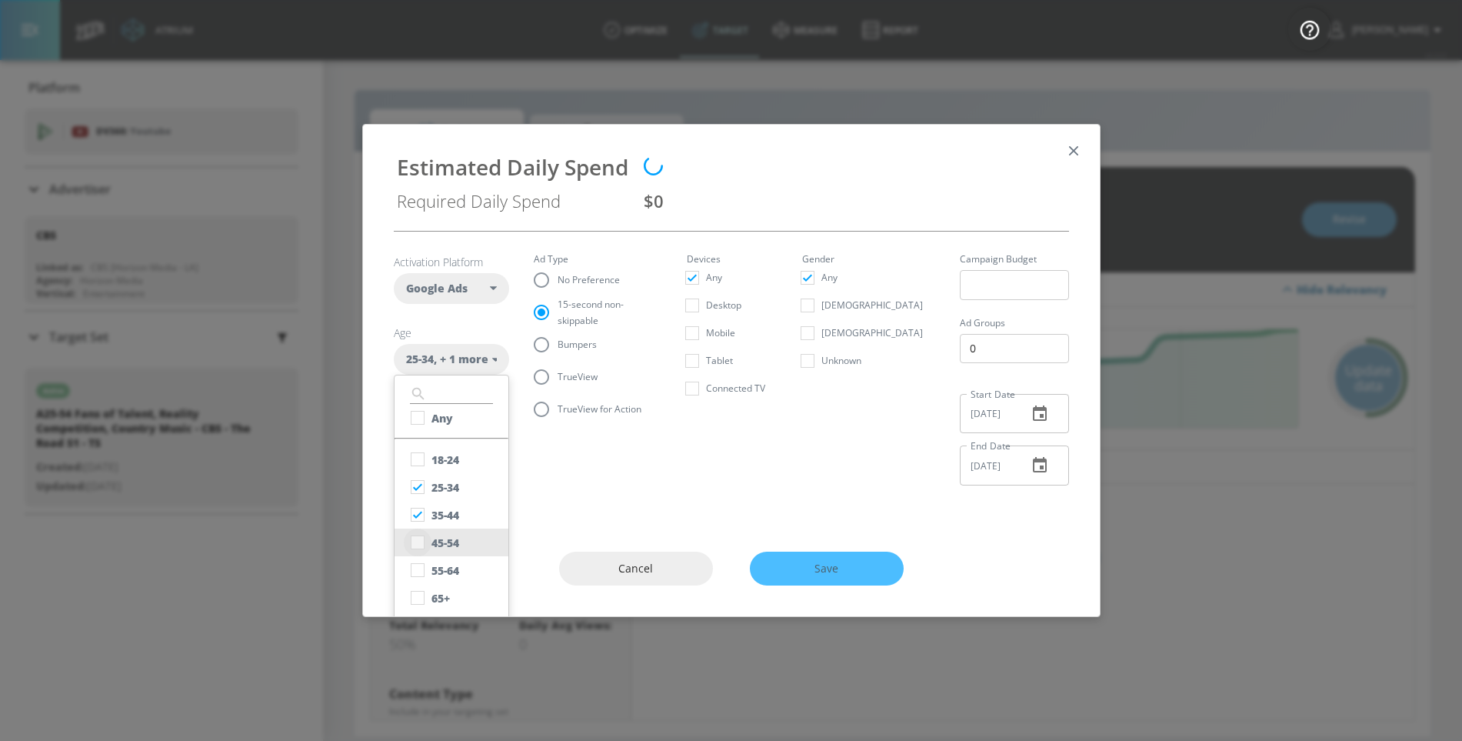
click at [419, 534] on input "checkbox" at bounding box center [418, 542] width 28 height 28
checkbox input "true"
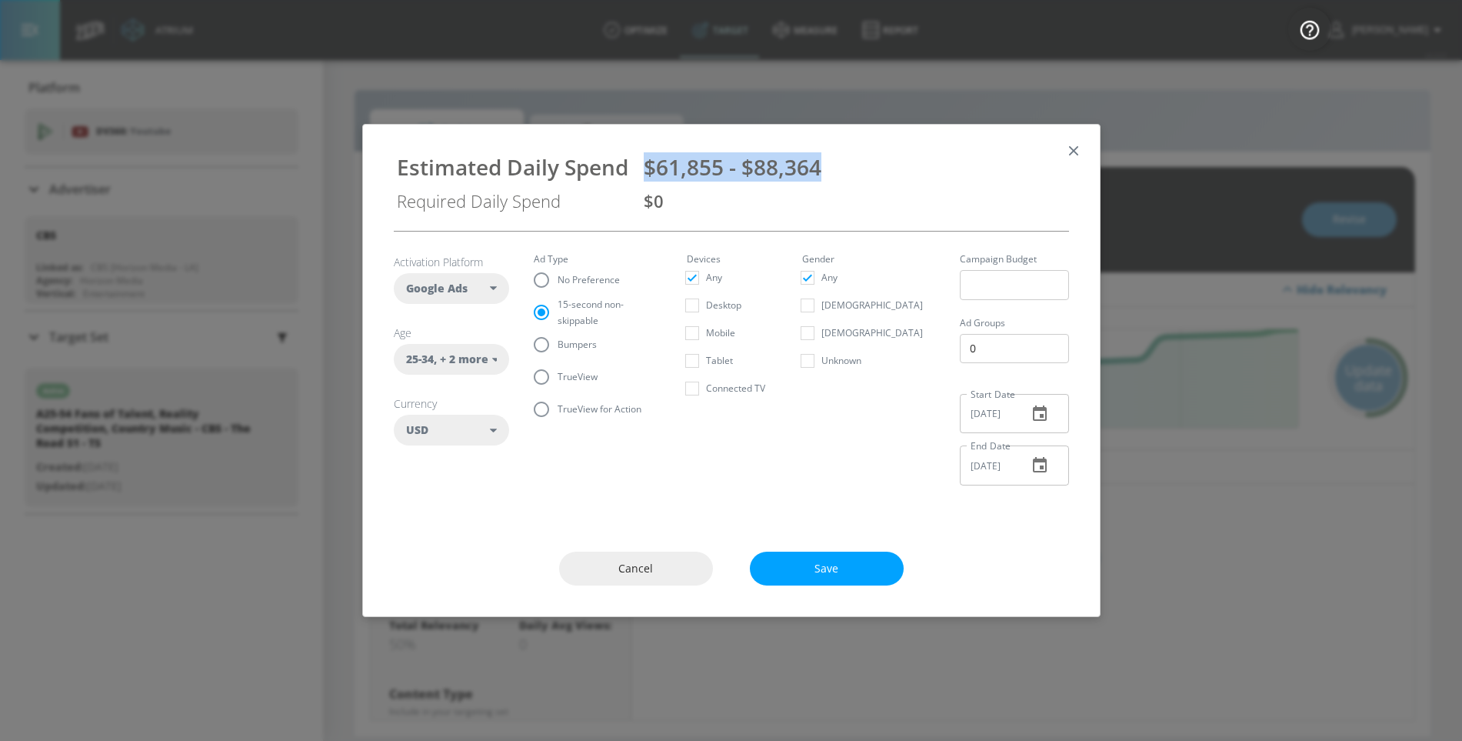
drag, startPoint x: 645, startPoint y: 162, endPoint x: 884, endPoint y: 163, distance: 239.1
click at [884, 163] on div "$61,855 - $88,364" at bounding box center [855, 166] width 422 height 29
copy span "$61,855 - $88,364"
click at [570, 336] on span "Bumpers" at bounding box center [576, 344] width 39 height 16
click at [539, 351] on input "Bumpers" at bounding box center [541, 344] width 32 height 32
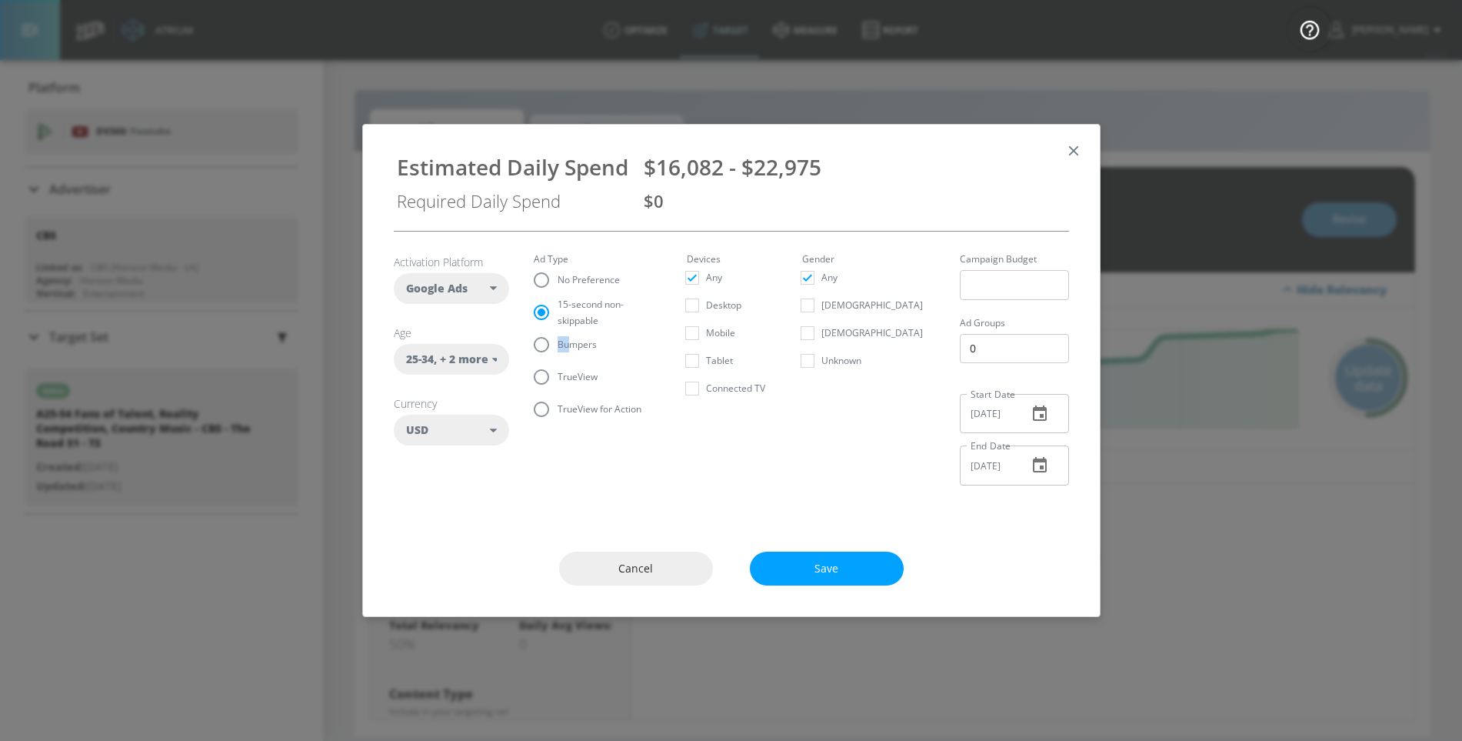
radio input "true"
radio input "false"
drag, startPoint x: 644, startPoint y: 168, endPoint x: 830, endPoint y: 168, distance: 185.3
click at [830, 168] on div "$9,649 - $13,784" at bounding box center [855, 166] width 422 height 29
copy span "$9,649 - $13,784"
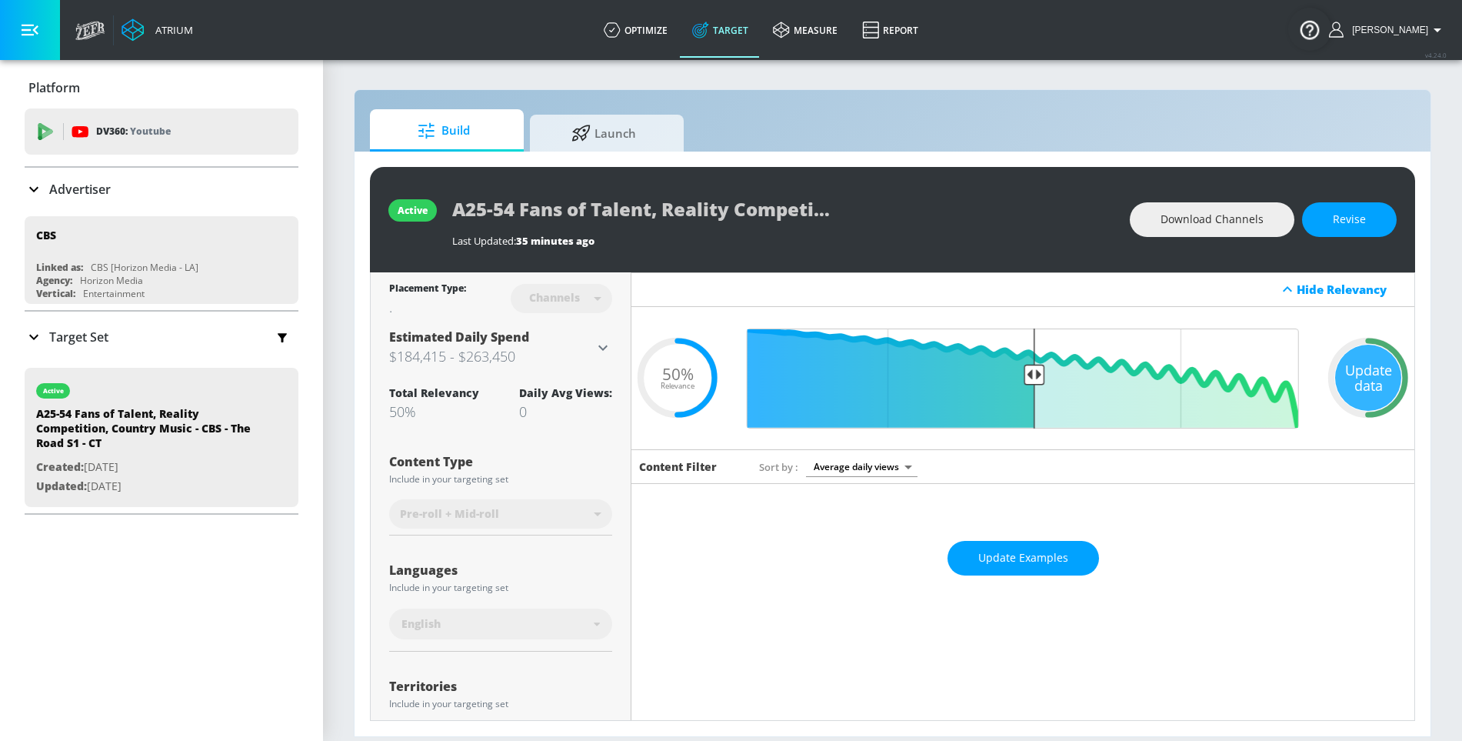
click at [587, 367] on nav "Estimated Daily Spend $184,415 - $263,450 Activation Platform Google Ads Age An…" at bounding box center [500, 347] width 223 height 51
click at [573, 349] on h3 "$184,415 - $263,450" at bounding box center [491, 356] width 205 height 22
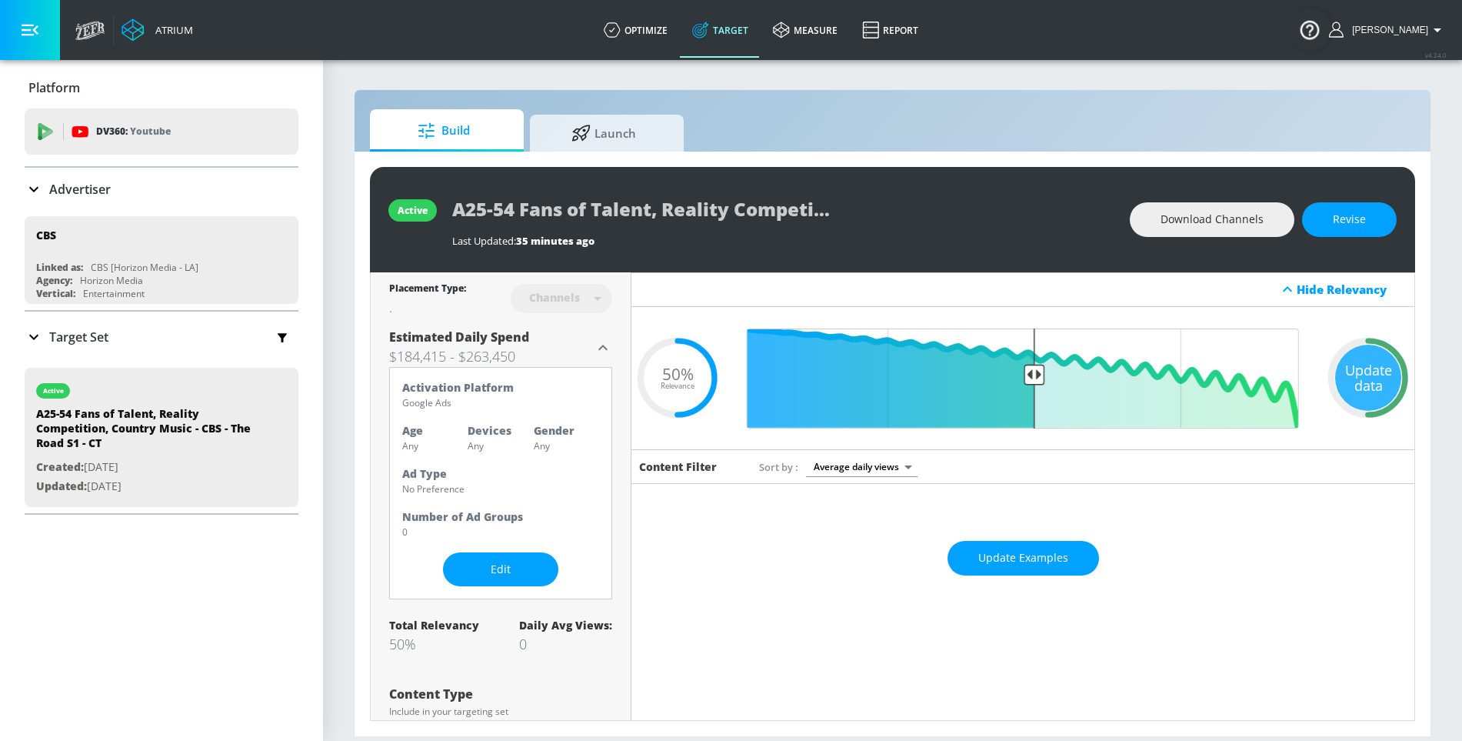
click at [510, 546] on div "Activation Platform Google Ads Age Any Devices Any Gender Any Ad Type No Prefer…" at bounding box center [500, 466] width 197 height 172
click at [510, 557] on button "Edit" at bounding box center [500, 569] width 115 height 35
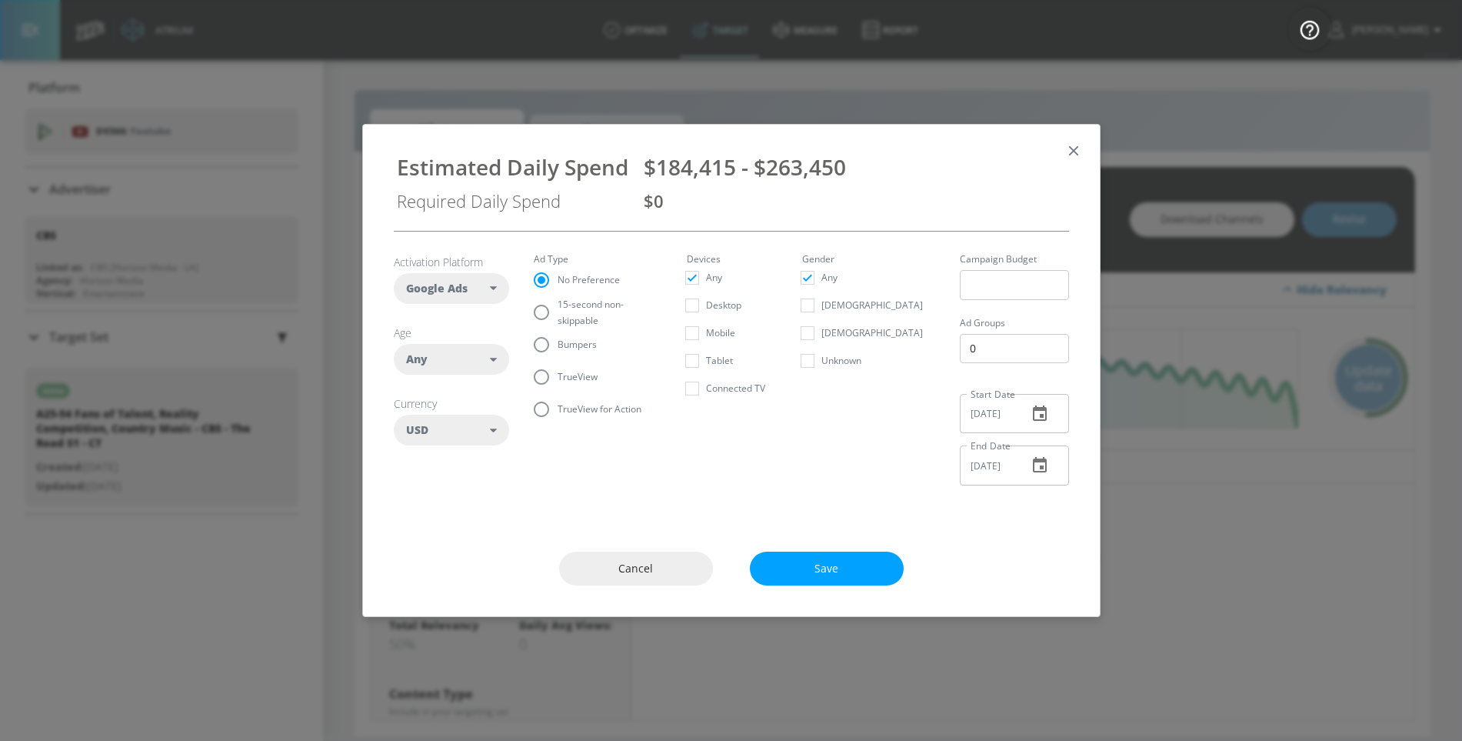
click at [462, 351] on div "Any" at bounding box center [448, 358] width 85 height 15
click at [454, 486] on div "25-34" at bounding box center [445, 487] width 28 height 15
checkbox input "false"
checkbox input "true"
click at [453, 514] on div "35-44" at bounding box center [445, 515] width 28 height 15
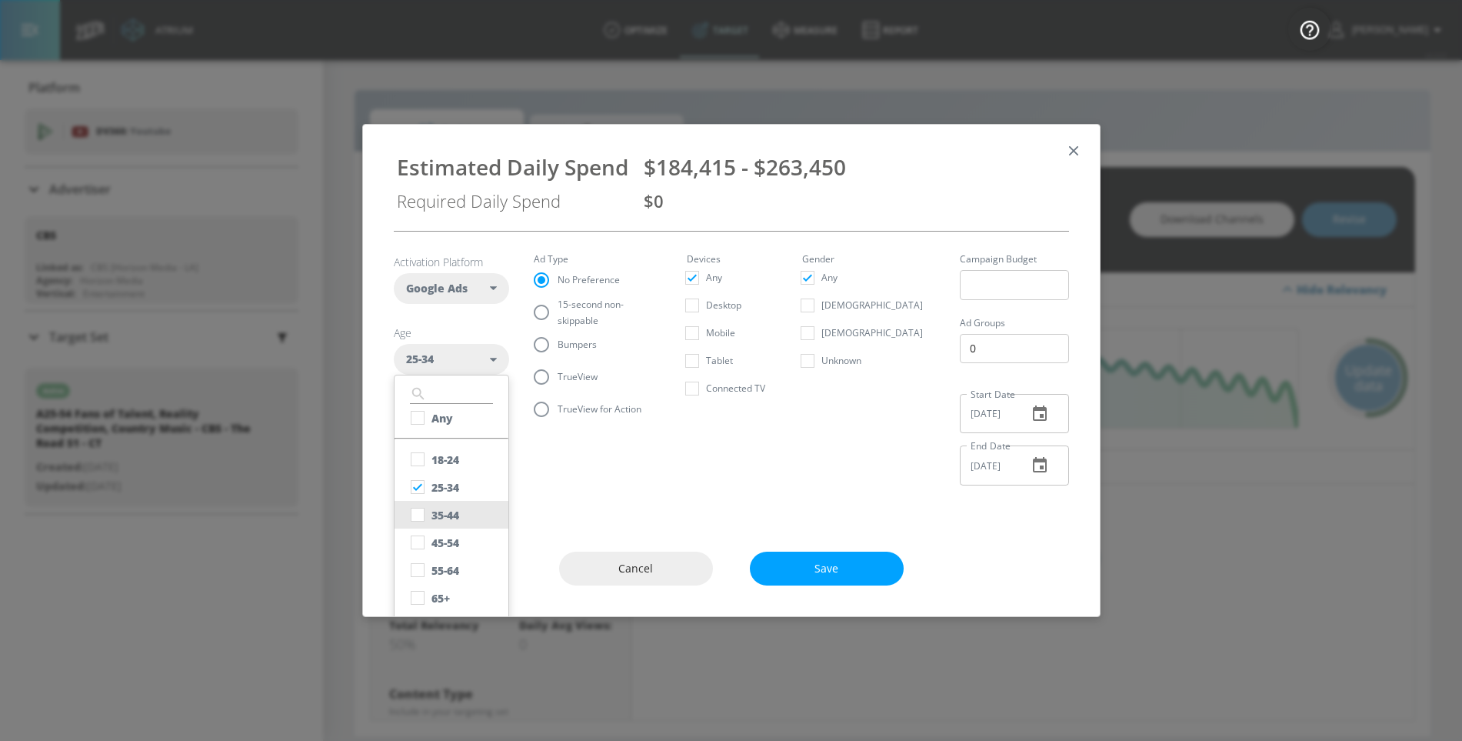
checkbox input "true"
click at [453, 547] on div "45-54" at bounding box center [445, 542] width 28 height 15
checkbox input "true"
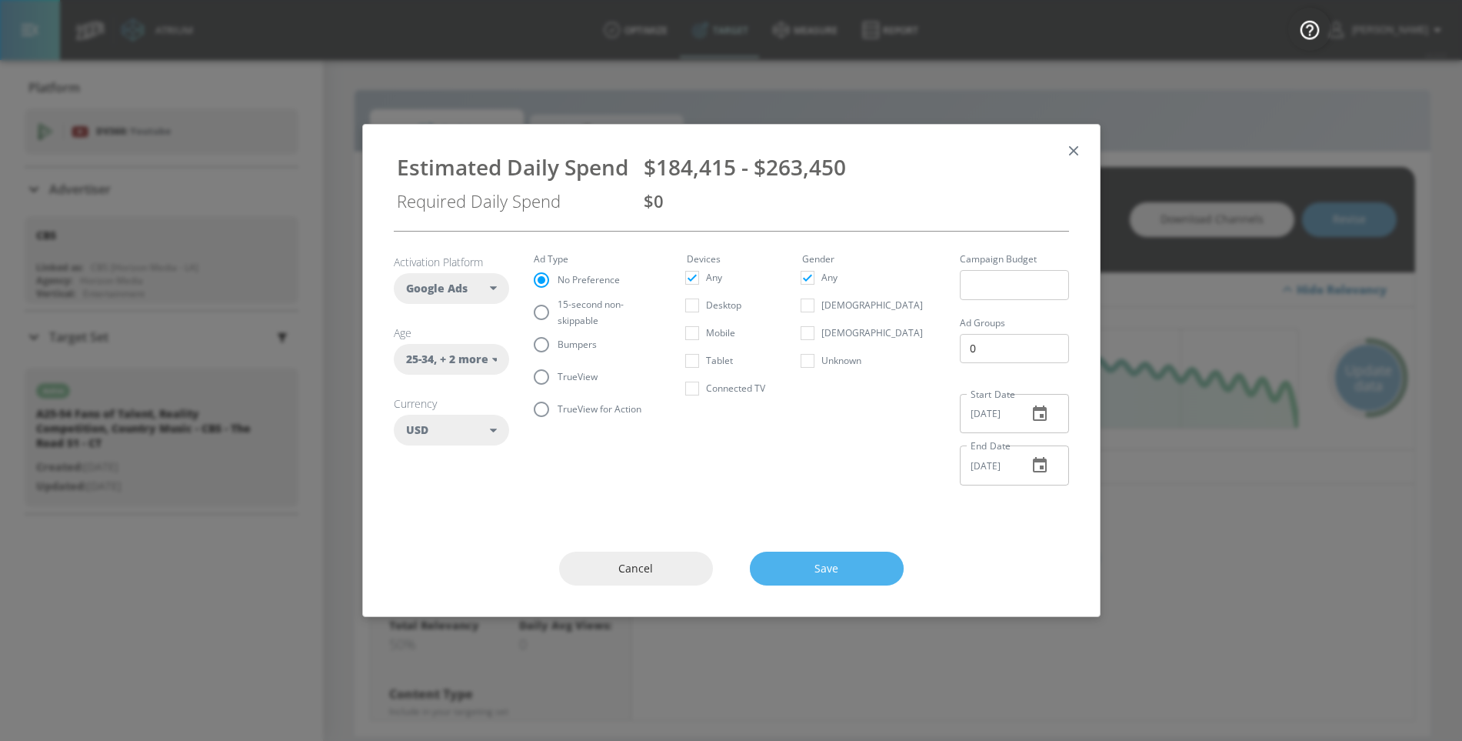
click at [770, 571] on button "Save" at bounding box center [827, 568] width 154 height 35
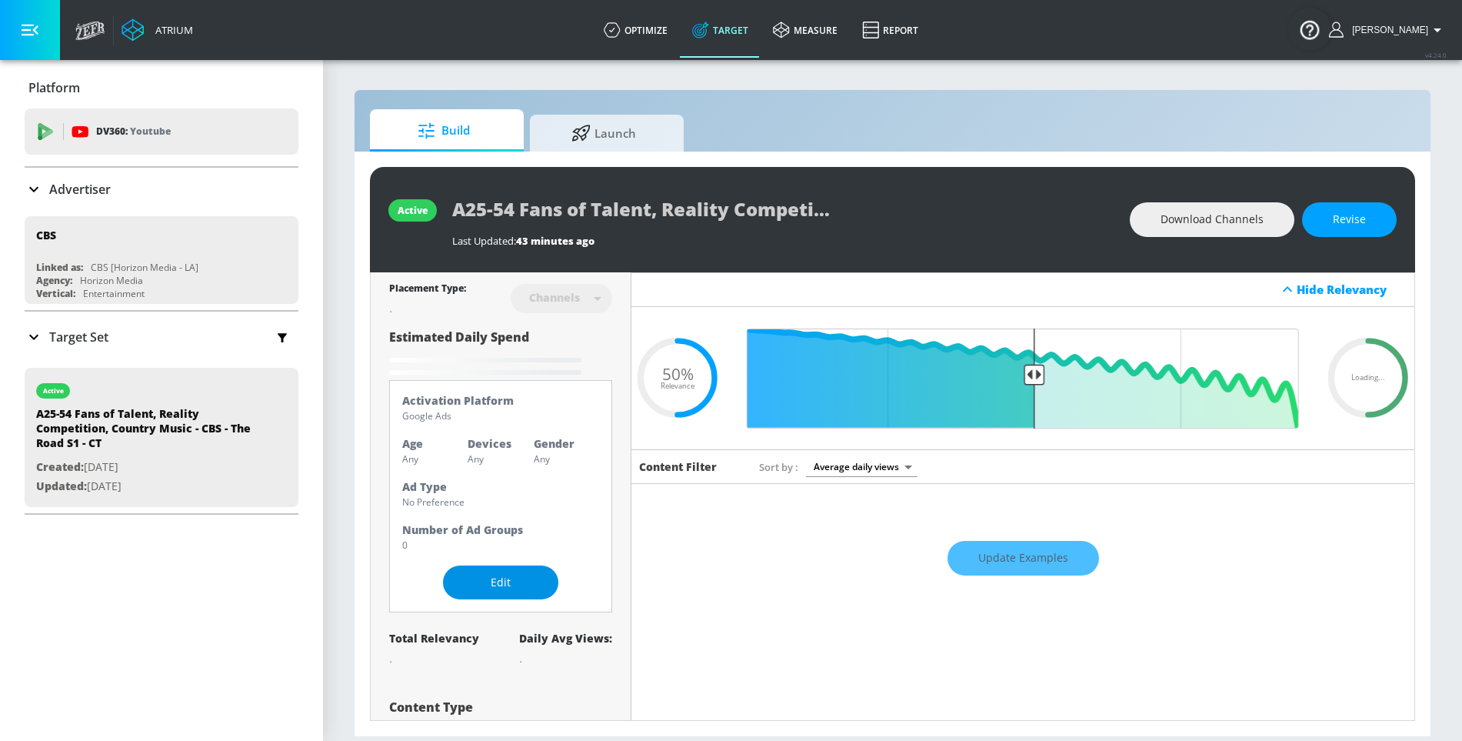
click at [523, 573] on span "Edit" at bounding box center [501, 582] width 54 height 19
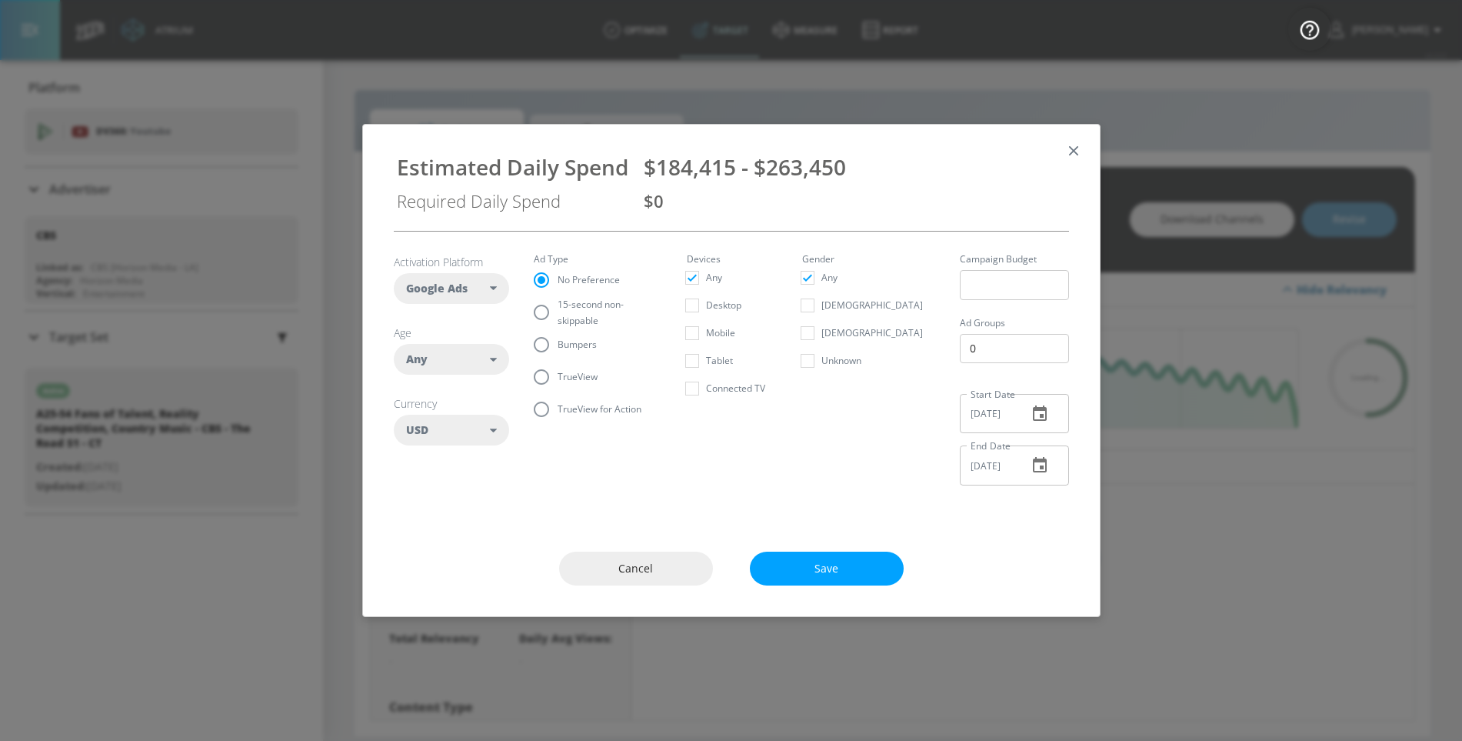
click at [499, 345] on div "Any" at bounding box center [451, 359] width 115 height 31
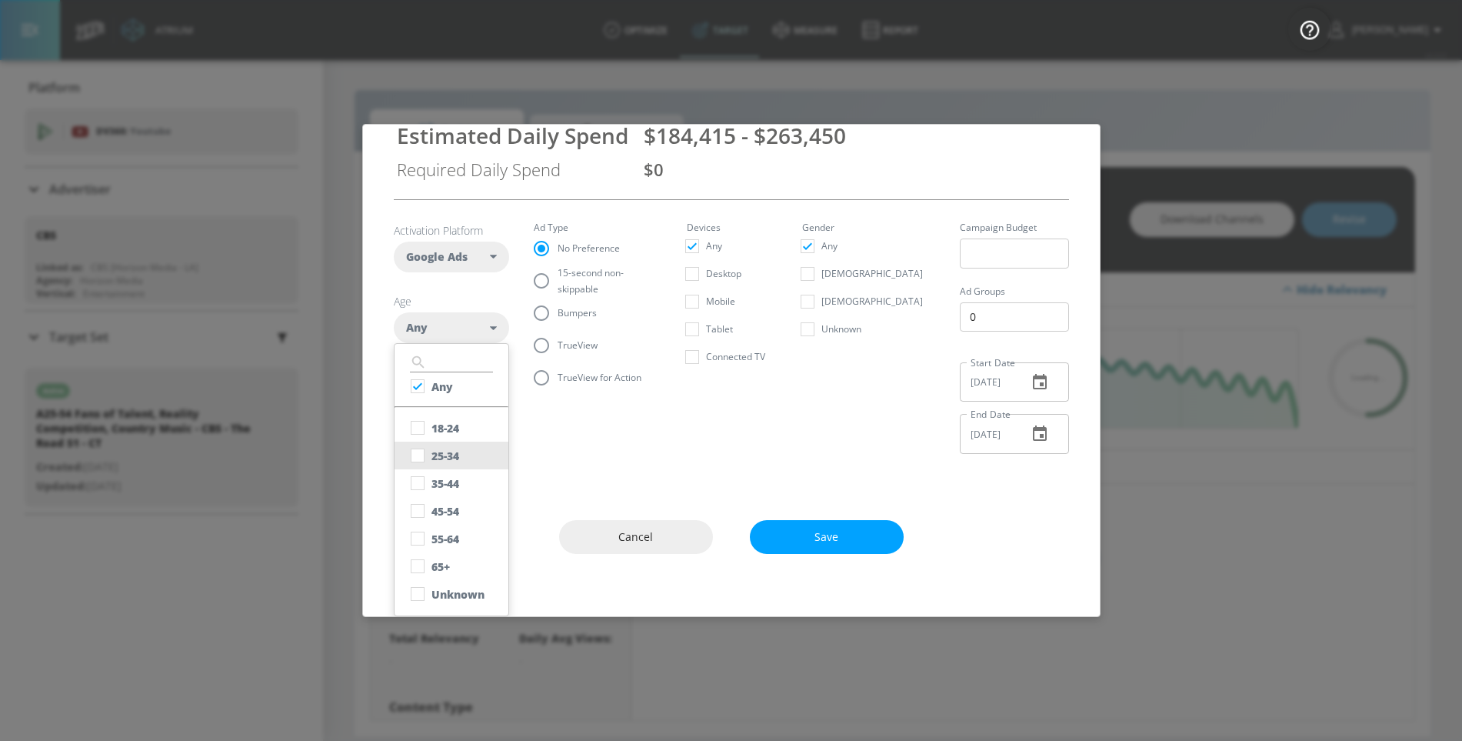
click at [463, 452] on button "25-34" at bounding box center [451, 455] width 114 height 28
checkbox input "false"
checkbox input "true"
click at [461, 472] on button "35-44" at bounding box center [451, 483] width 114 height 28
checkbox input "true"
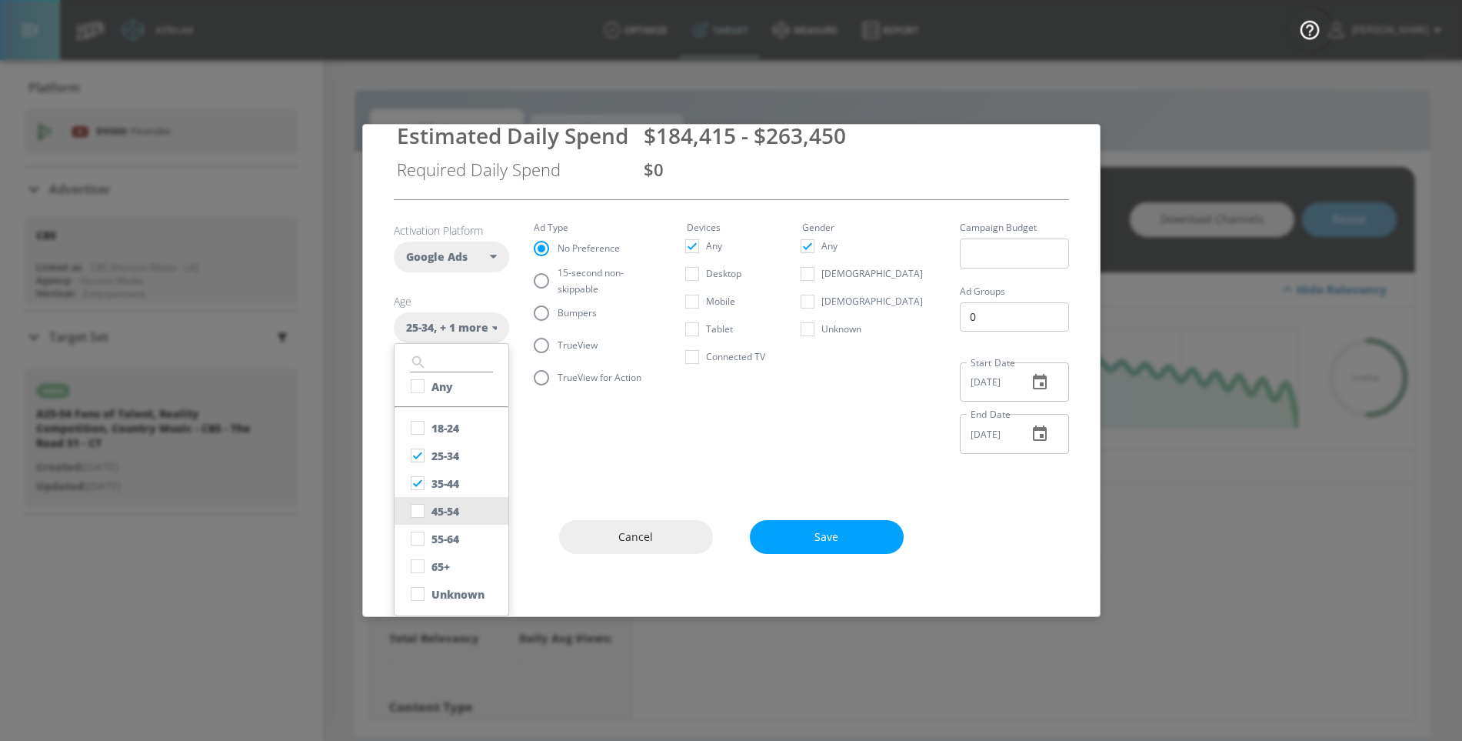
click at [461, 506] on button "45-54" at bounding box center [451, 511] width 114 height 28
checkbox input "true"
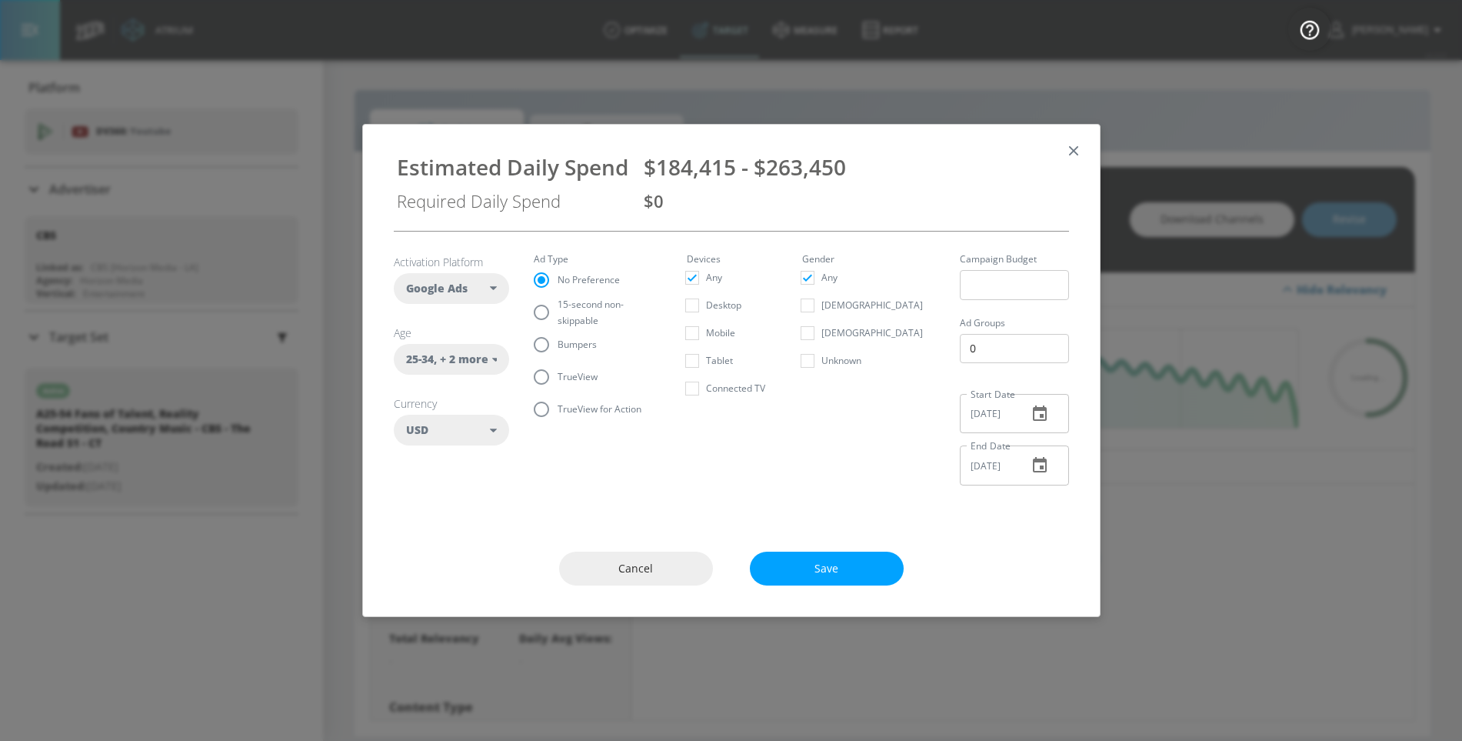
click at [555, 290] on fieldset "Ad Type No Preference 15-second non-skippable Bumpers TrueView TrueView for Act…" at bounding box center [598, 340] width 128 height 171
click at [557, 308] on span "15-second non-skippable" at bounding box center [603, 312] width 92 height 32
click at [557, 308] on input "15-second non-skippable" at bounding box center [541, 312] width 32 height 32
radio input "true"
radio input "false"
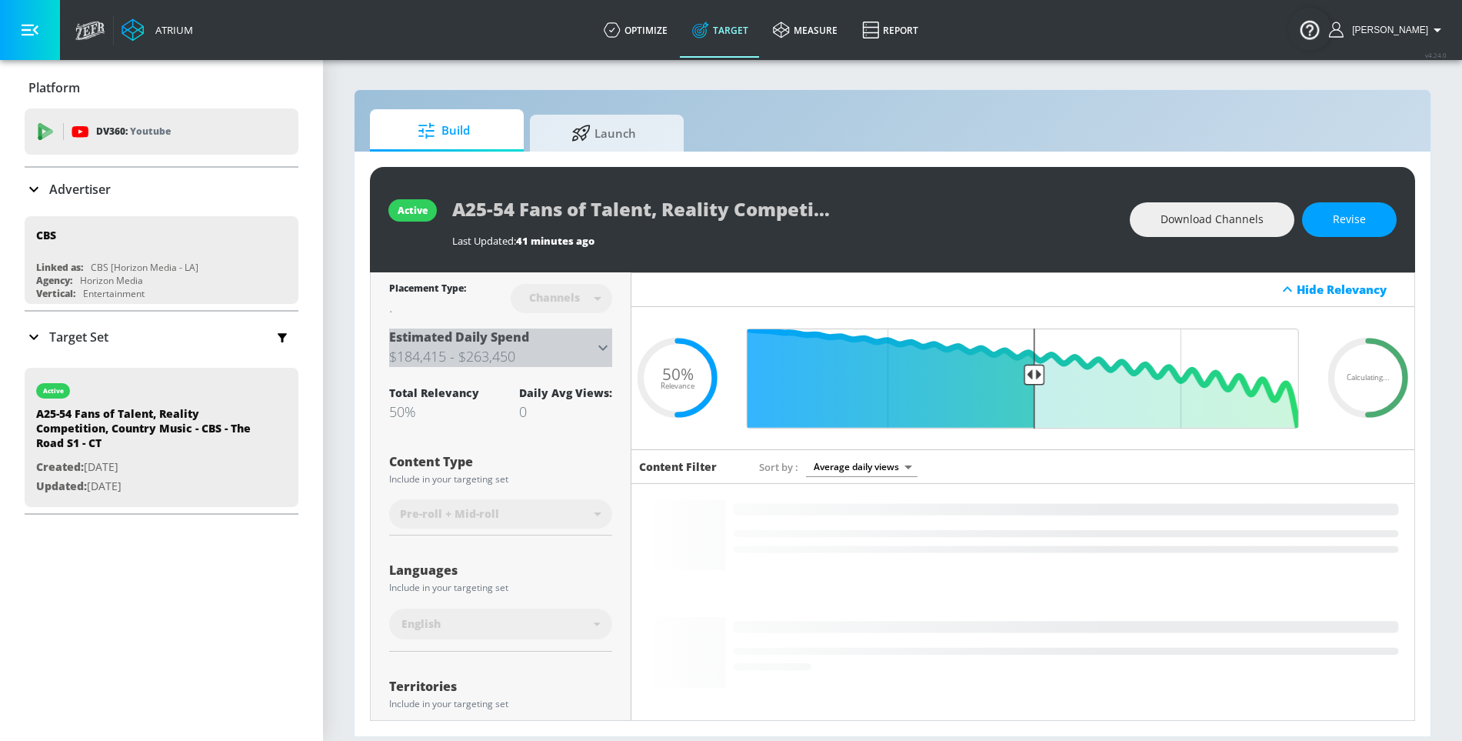
click at [586, 339] on div "Estimated Daily Spend $184,415 - $263,450" at bounding box center [491, 347] width 205 height 38
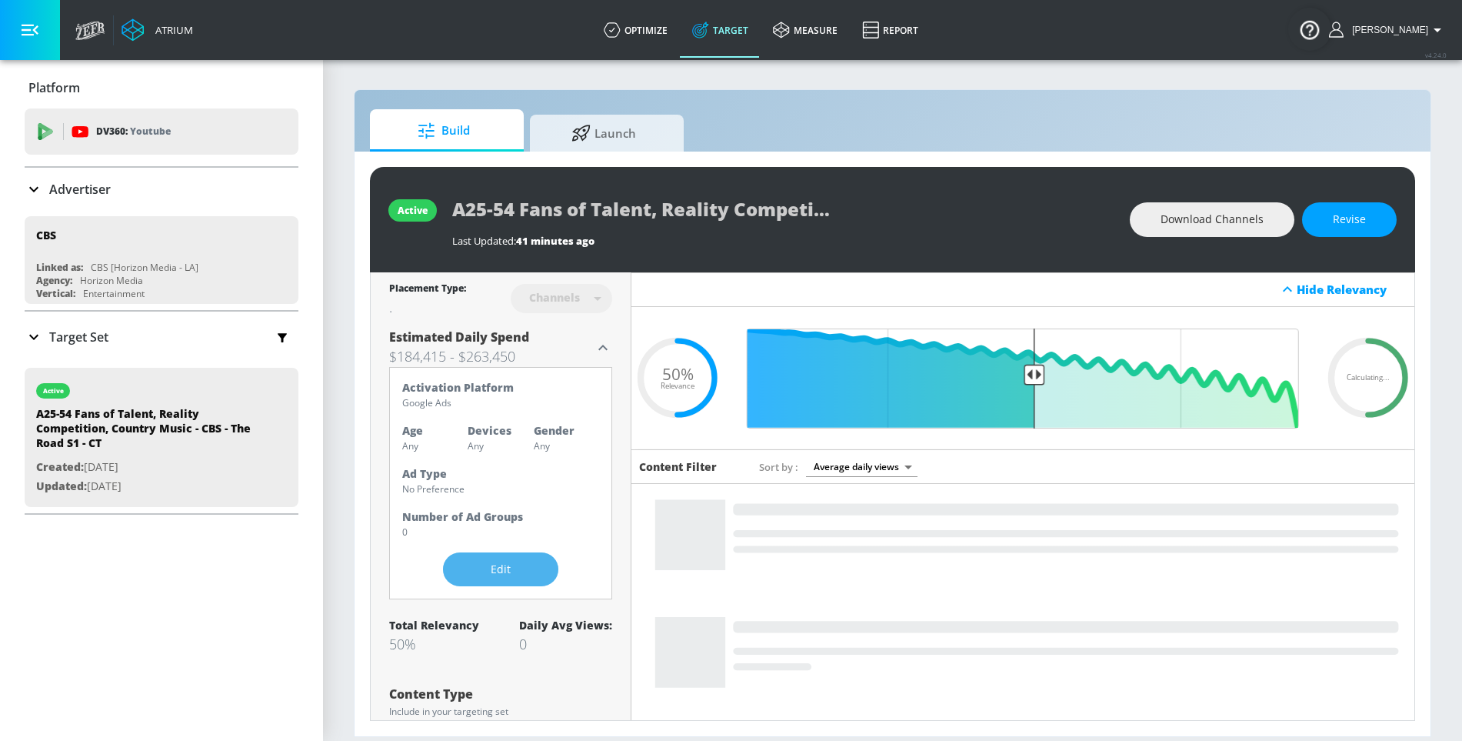
click at [511, 564] on span "Edit" at bounding box center [501, 569] width 54 height 19
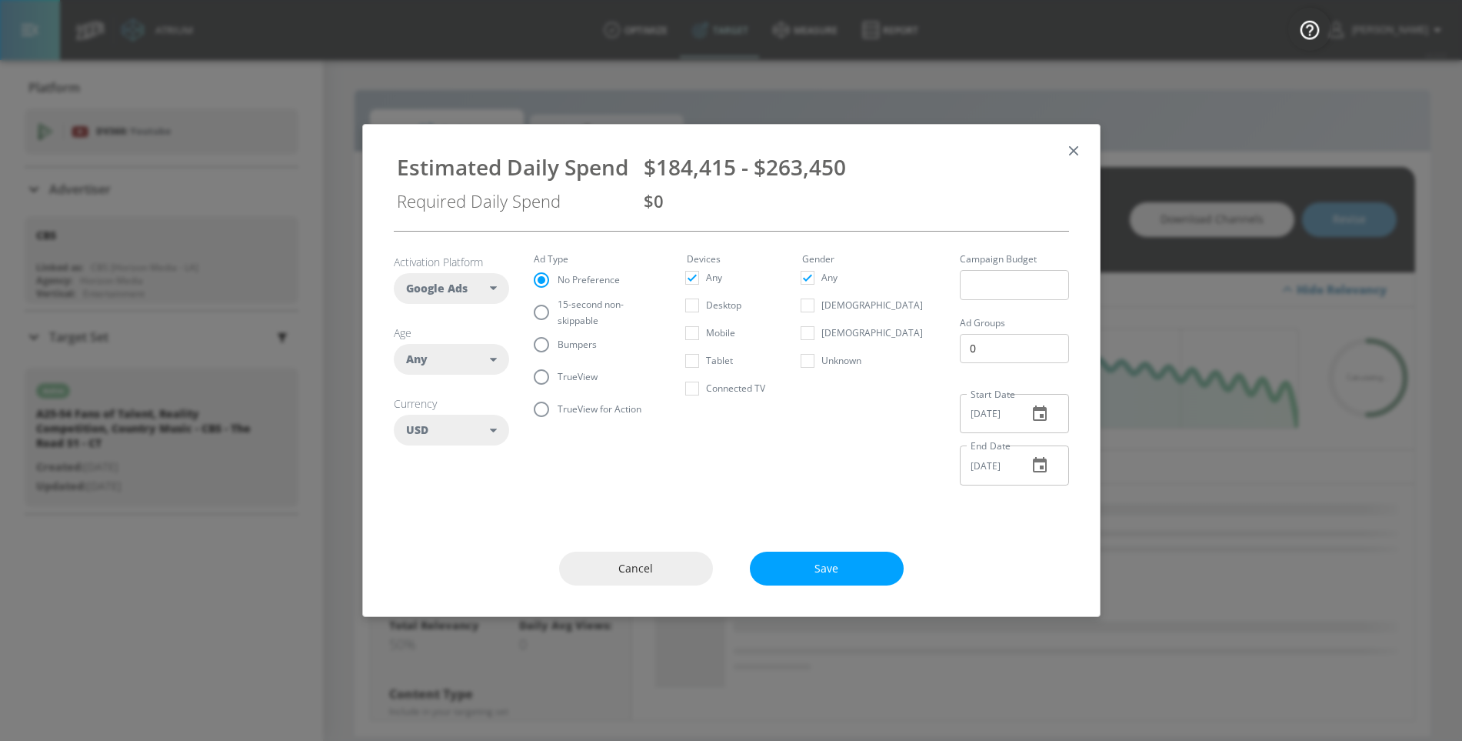
click at [548, 378] on input "TrueView" at bounding box center [541, 377] width 32 height 32
radio input "true"
radio input "false"
click at [477, 373] on div "Any" at bounding box center [451, 359] width 115 height 31
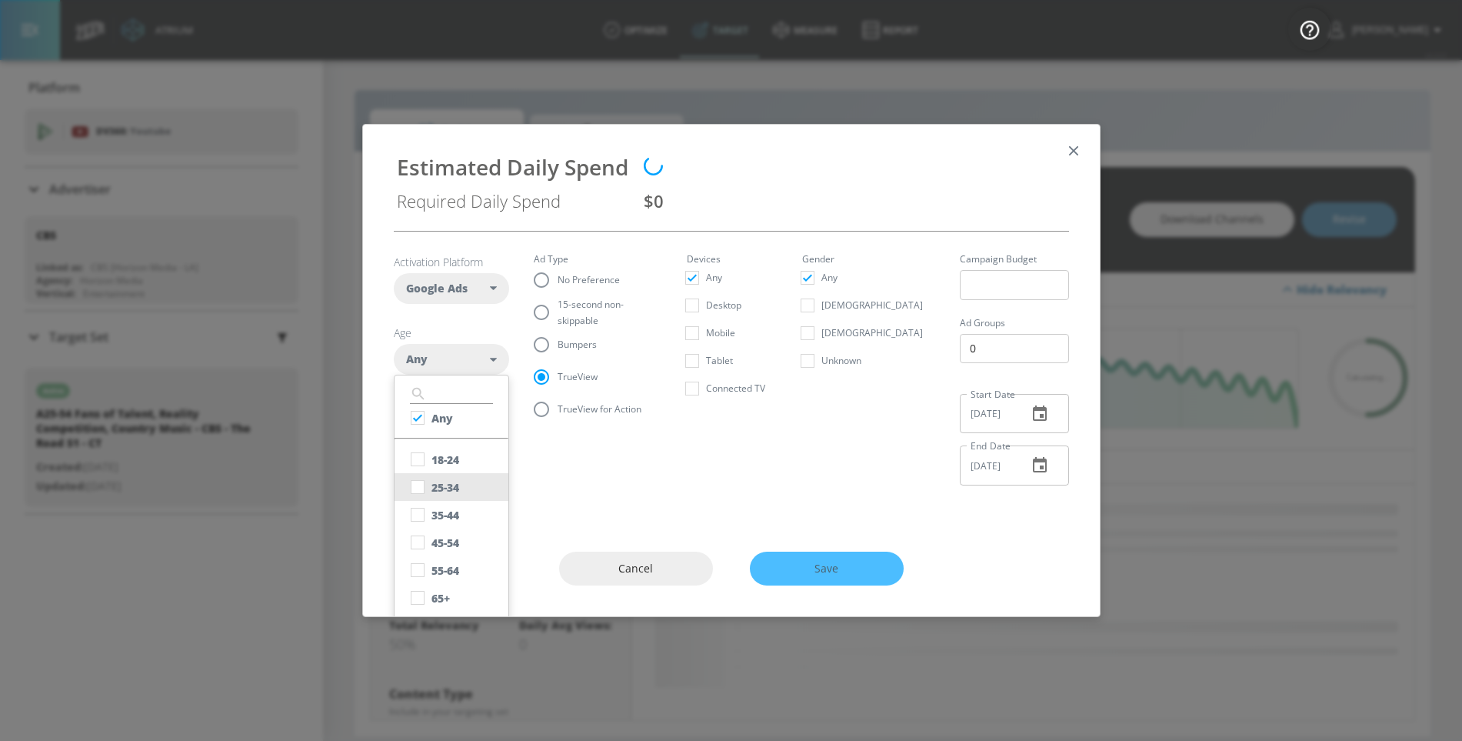
click at [448, 494] on button "25-34" at bounding box center [451, 487] width 114 height 28
checkbox input "false"
checkbox input "true"
click at [448, 513] on div "35-44" at bounding box center [445, 515] width 28 height 15
checkbox input "true"
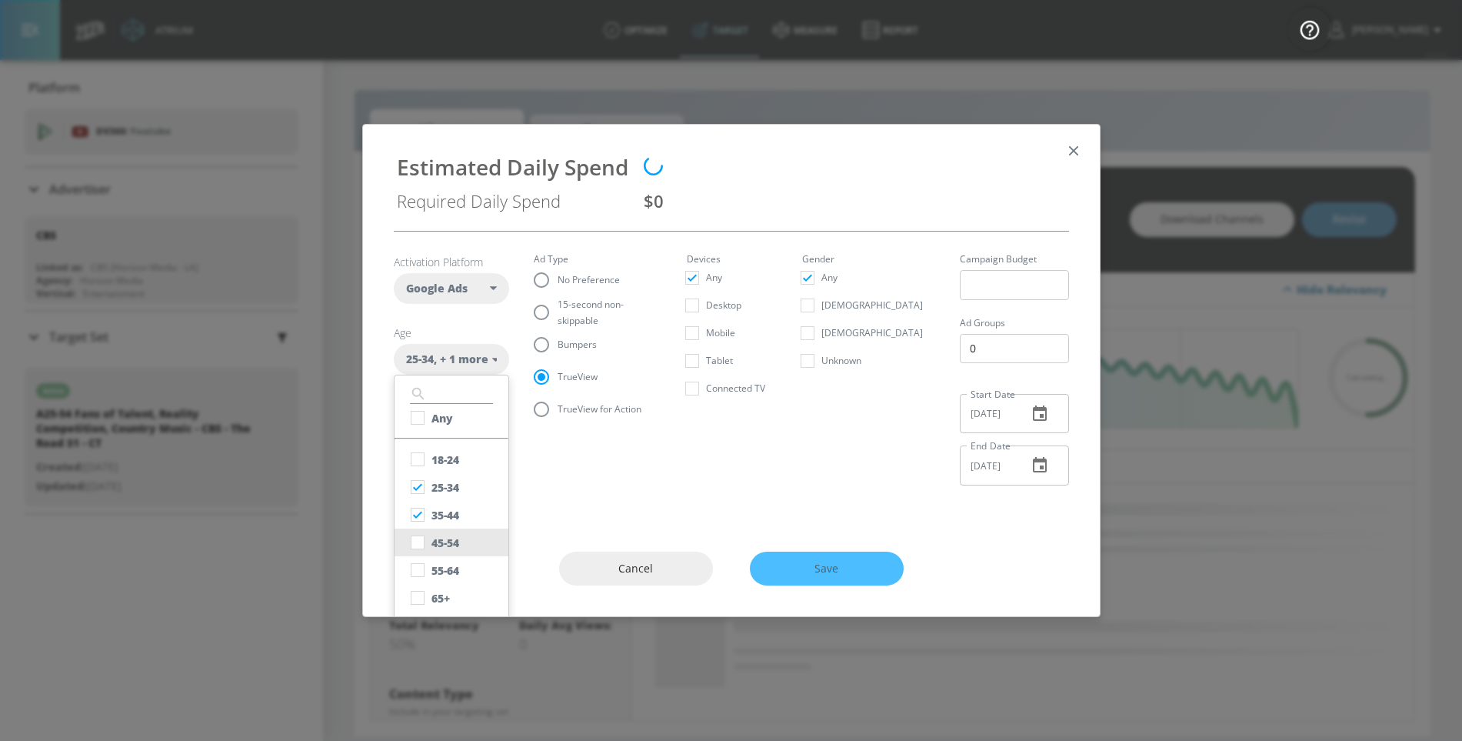
click at [448, 537] on div "45-54" at bounding box center [445, 542] width 28 height 15
checkbox input "true"
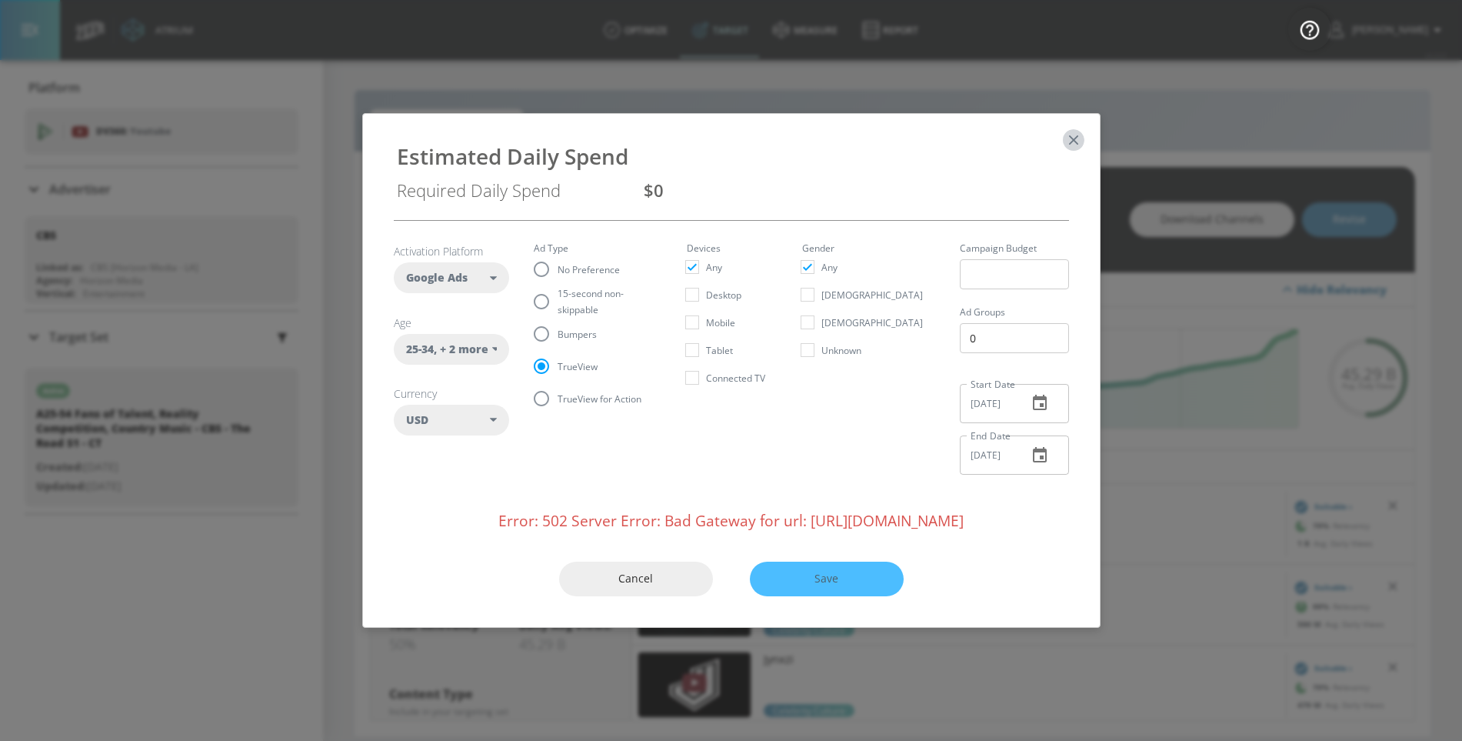
click at [1074, 136] on icon "button" at bounding box center [1073, 139] width 17 height 17
